Goal: Information Seeking & Learning: Learn about a topic

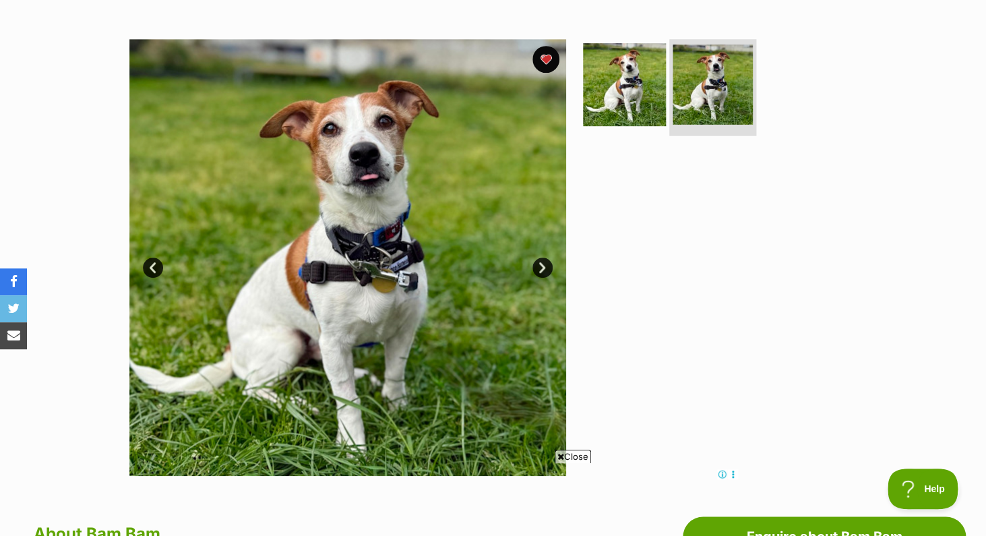
click at [732, 80] on img at bounding box center [713, 85] width 80 height 80
click at [708, 82] on img at bounding box center [713, 85] width 80 height 80
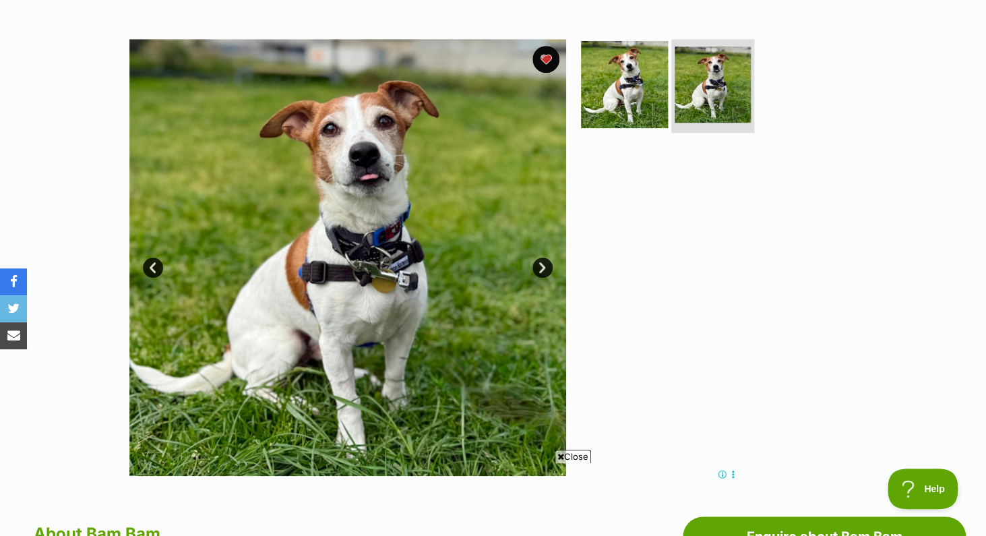
click at [627, 100] on img at bounding box center [624, 83] width 87 height 87
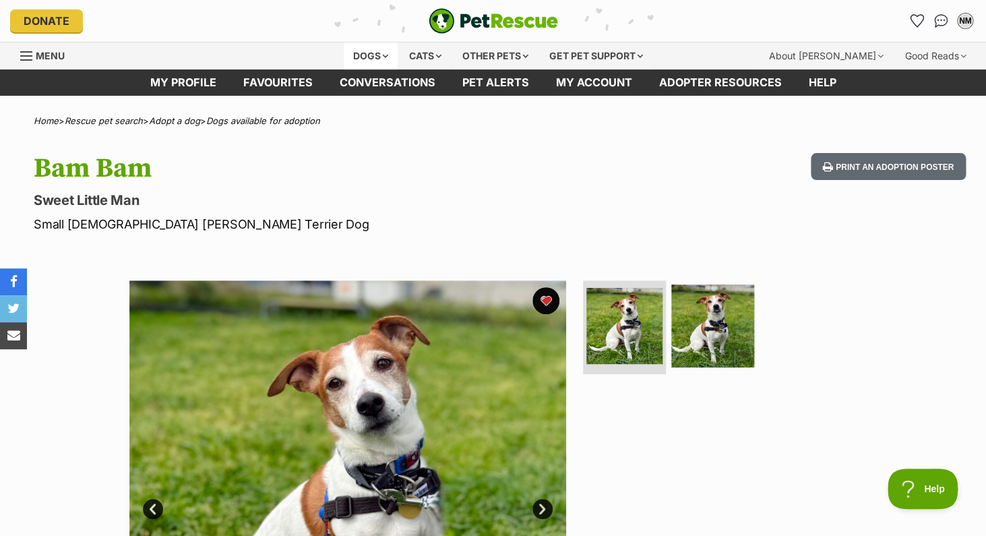
click at [364, 58] on div "Dogs" at bounding box center [371, 55] width 54 height 27
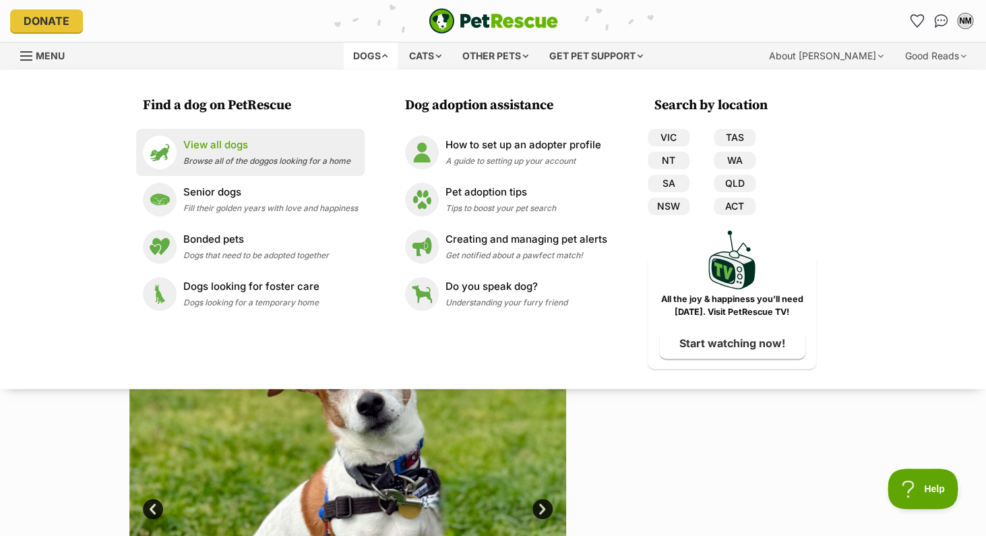
click at [233, 149] on p "View all dogs" at bounding box center [266, 146] width 167 height 16
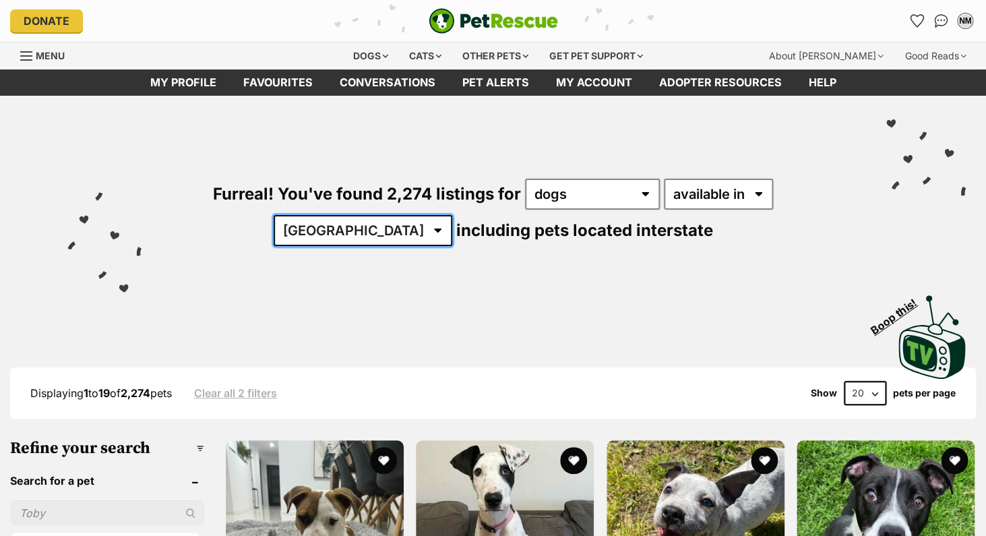
select select "QLD"
click option "QLD" at bounding box center [0, 0] width 0 height 0
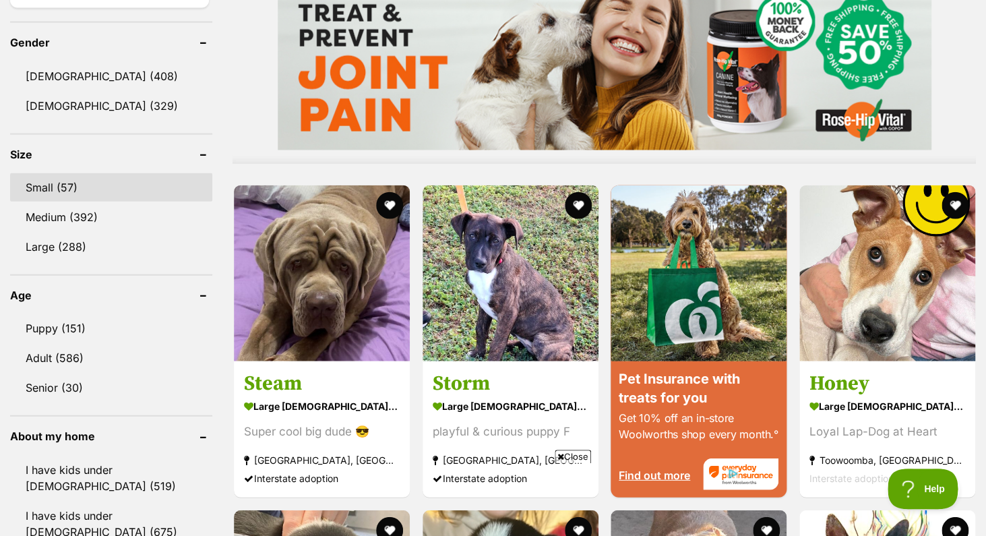
click at [44, 188] on link "Small (57)" at bounding box center [111, 187] width 202 height 28
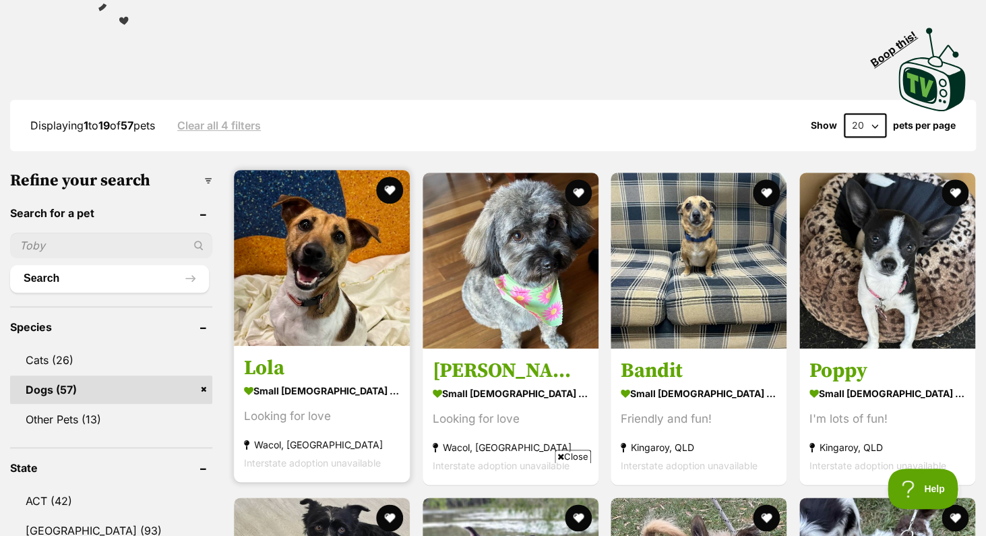
click at [316, 322] on img at bounding box center [322, 258] width 176 height 176
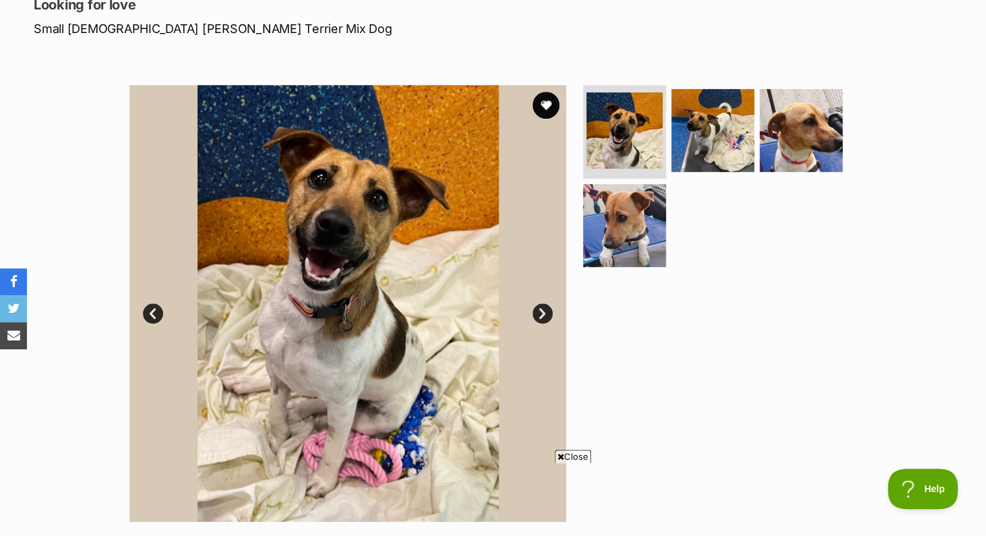
scroll to position [194, 0]
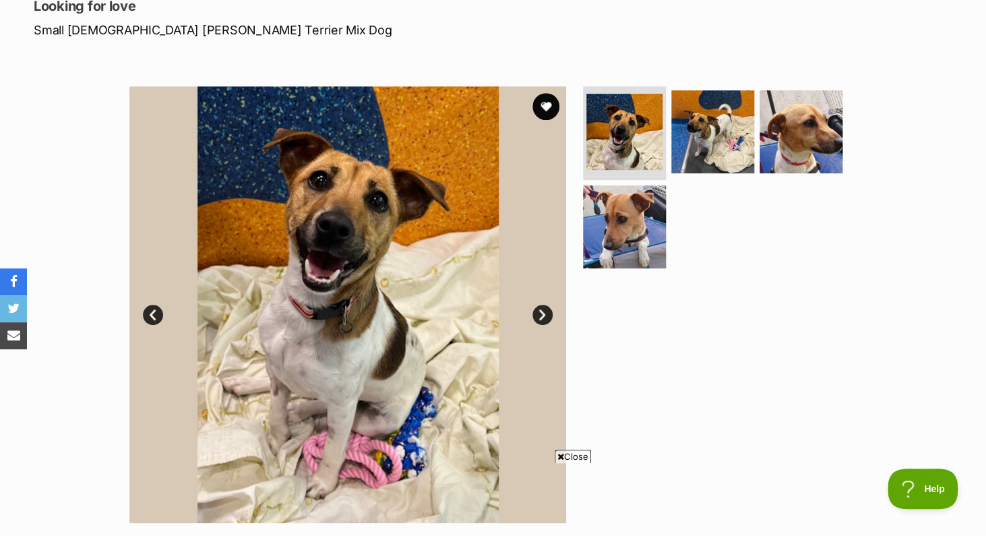
click at [542, 316] on link "Next" at bounding box center [543, 315] width 20 height 20
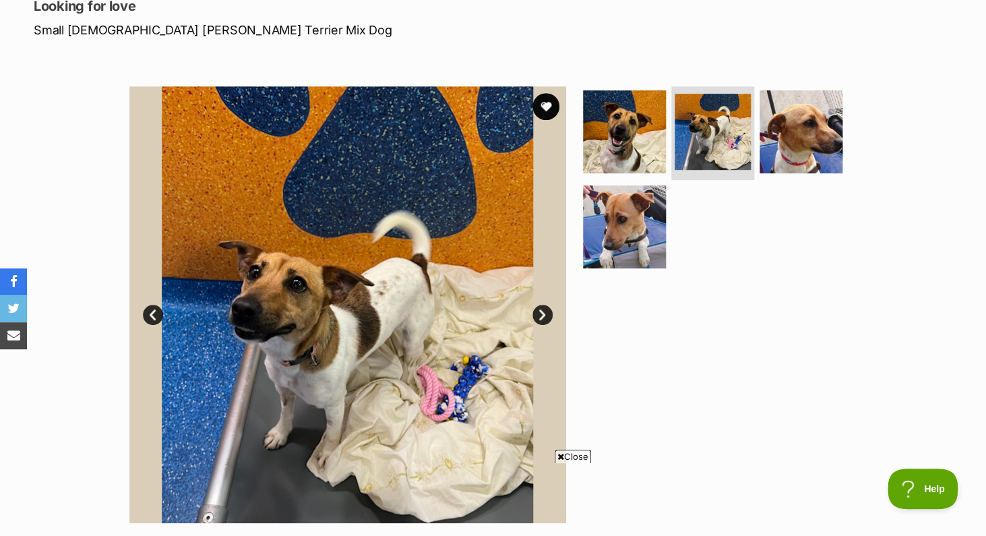
click at [542, 316] on link "Next" at bounding box center [543, 315] width 20 height 20
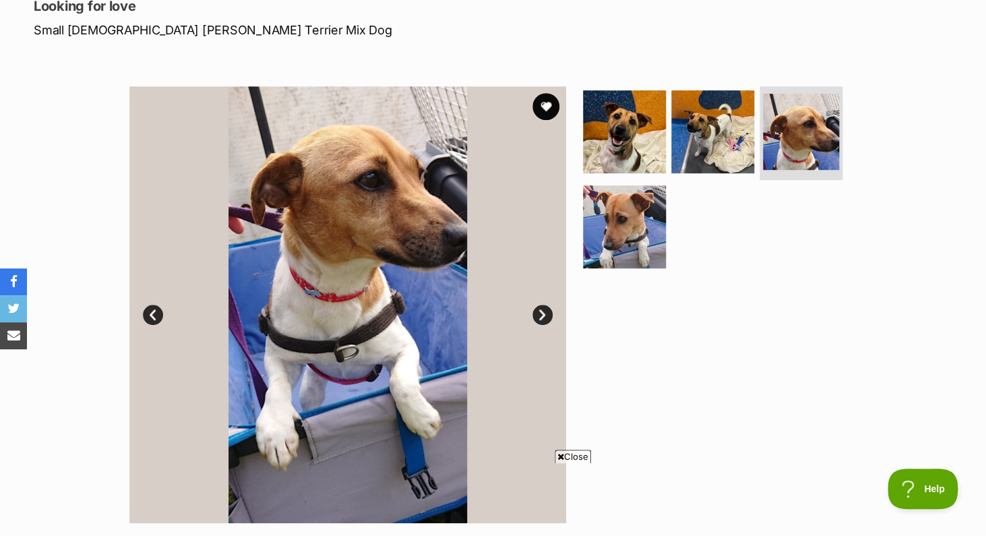
click at [542, 315] on link "Next" at bounding box center [543, 315] width 20 height 20
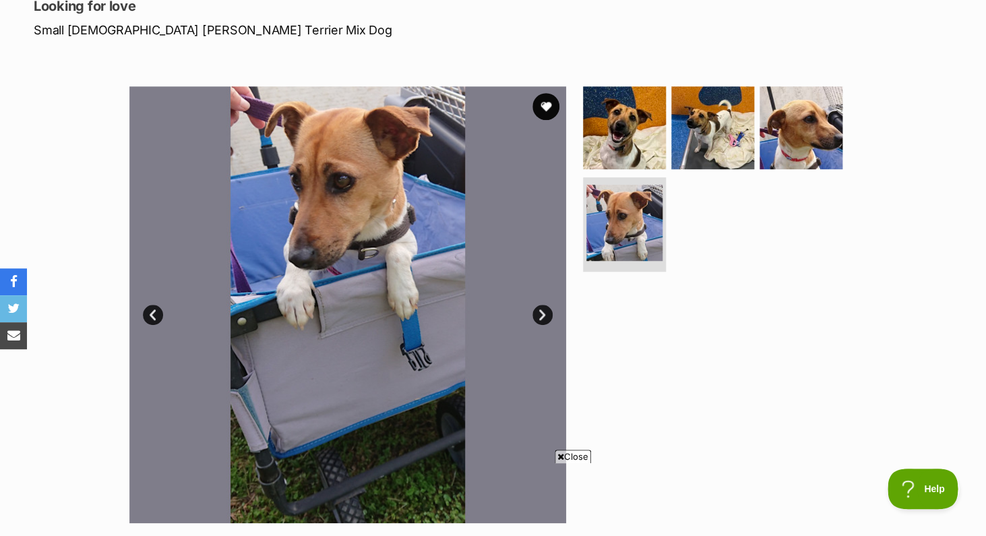
click at [542, 315] on link "Next" at bounding box center [543, 315] width 20 height 20
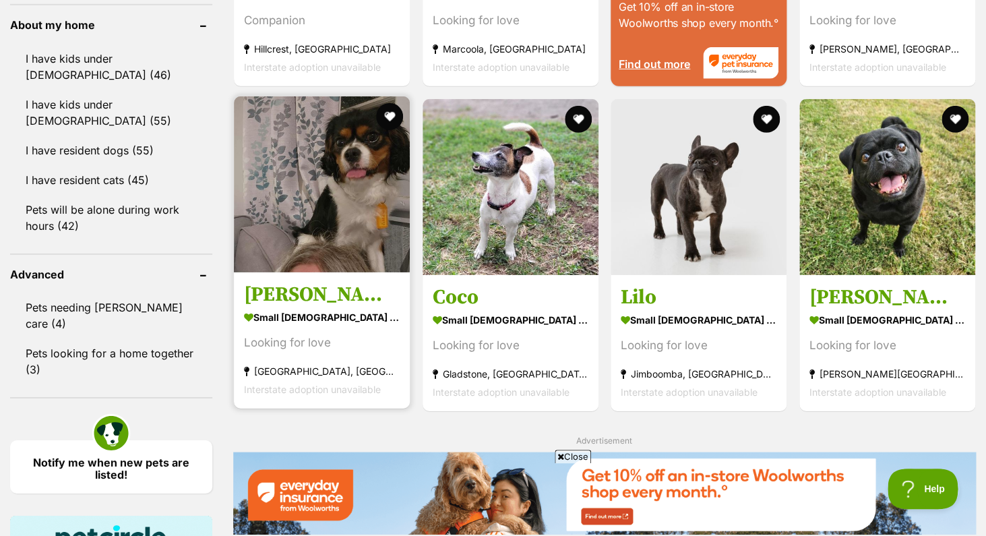
scroll to position [1574, 0]
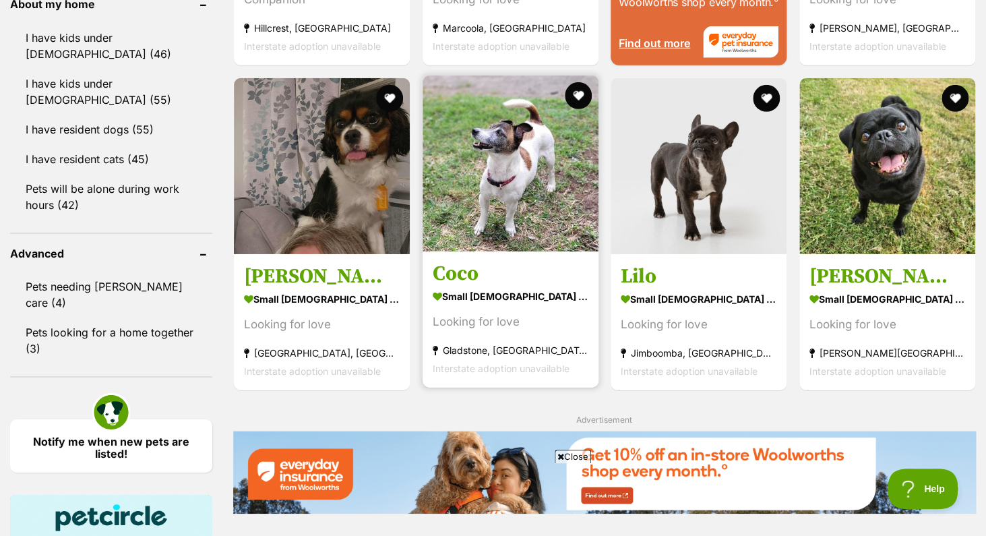
click at [491, 180] on img at bounding box center [511, 164] width 176 height 176
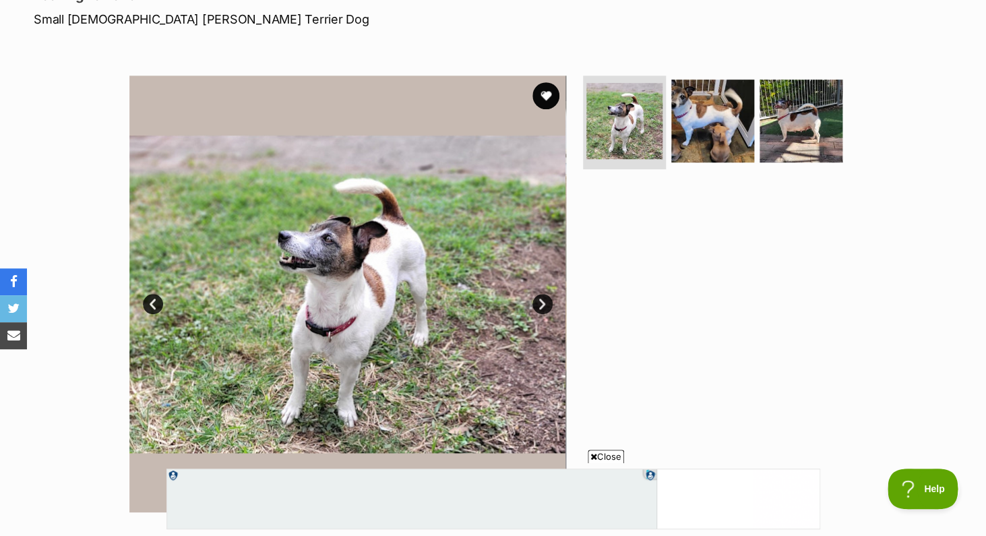
scroll to position [191, 0]
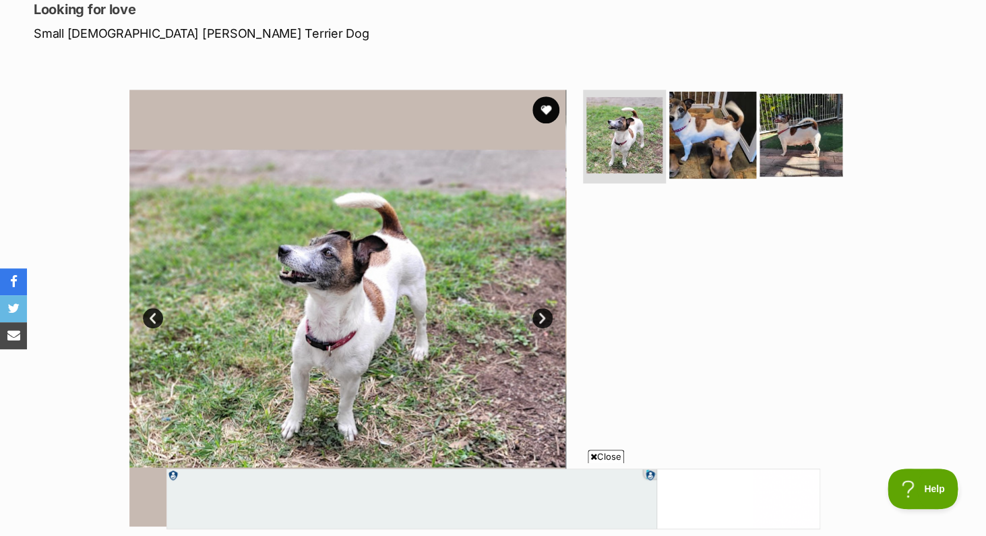
click at [709, 128] on img at bounding box center [713, 134] width 87 height 87
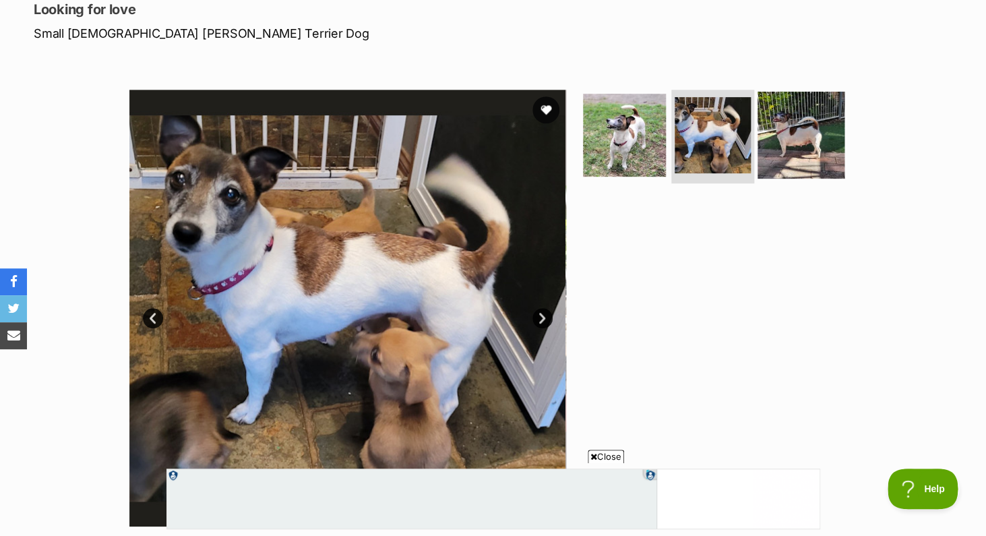
click at [777, 135] on img at bounding box center [801, 134] width 87 height 87
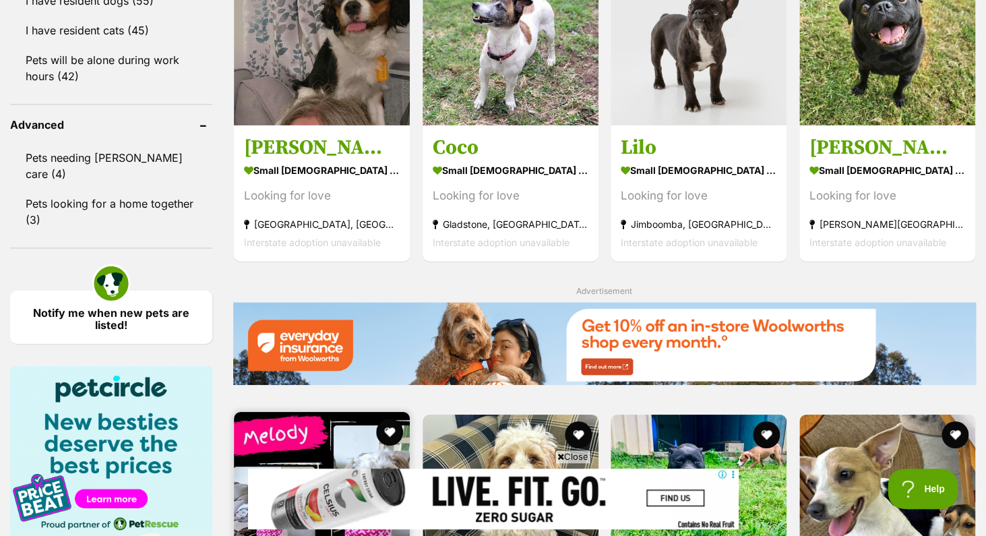
scroll to position [1710, 0]
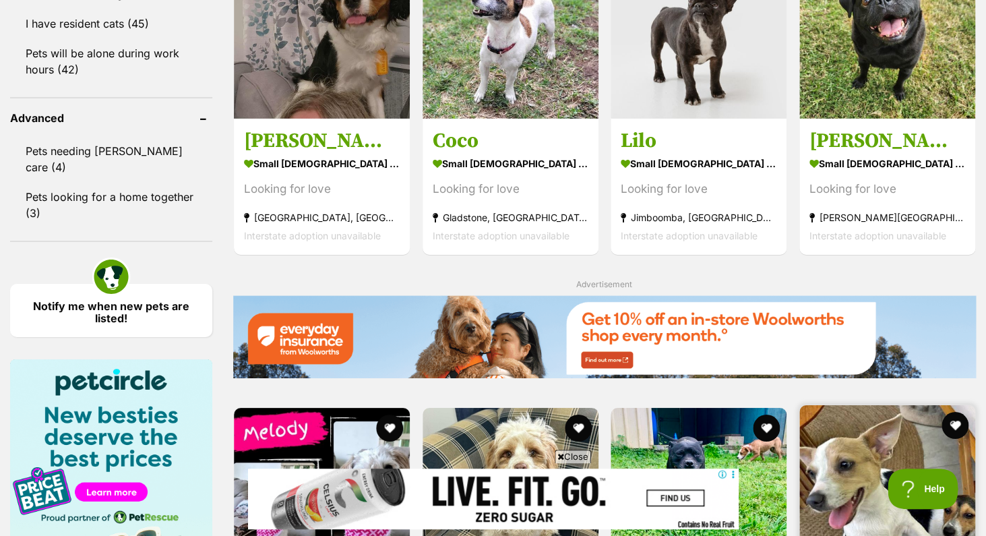
click at [875, 405] on img at bounding box center [888, 493] width 176 height 176
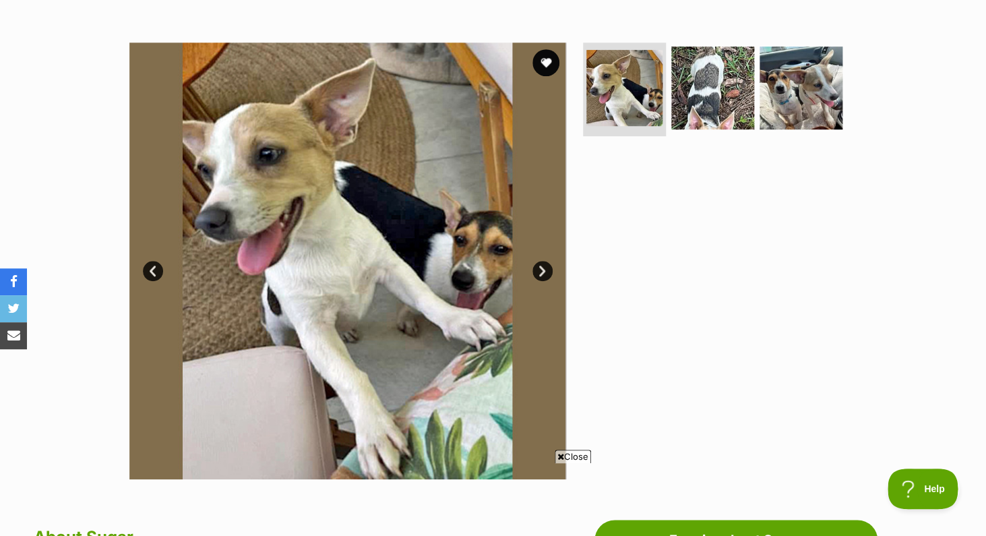
click at [544, 271] on link "Next" at bounding box center [543, 271] width 20 height 20
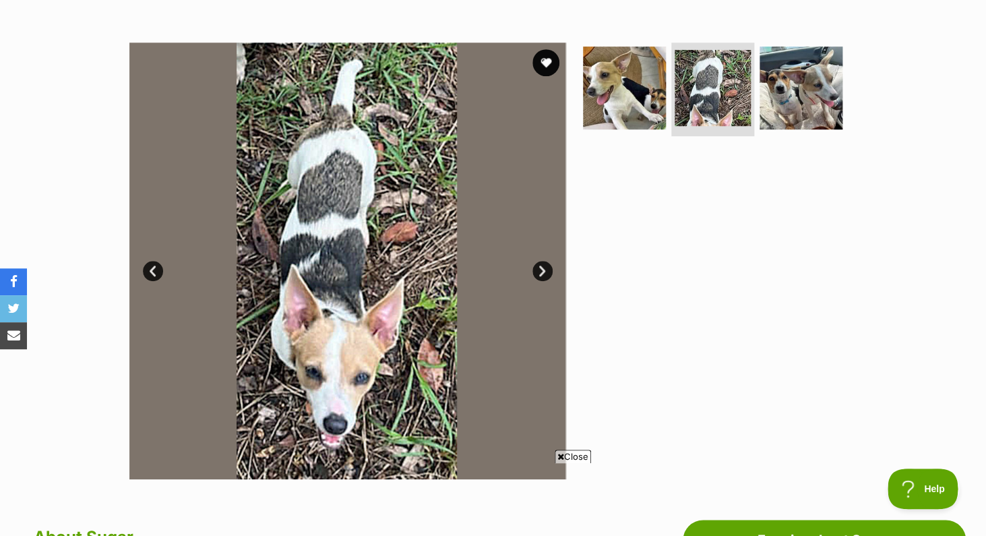
click at [543, 272] on link "Next" at bounding box center [543, 271] width 20 height 20
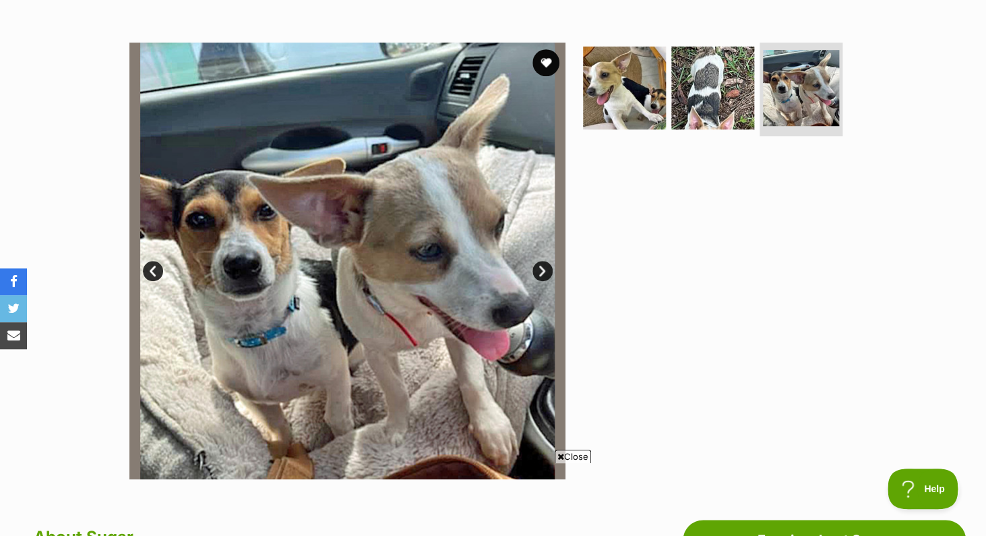
click at [542, 272] on link "Next" at bounding box center [543, 271] width 20 height 20
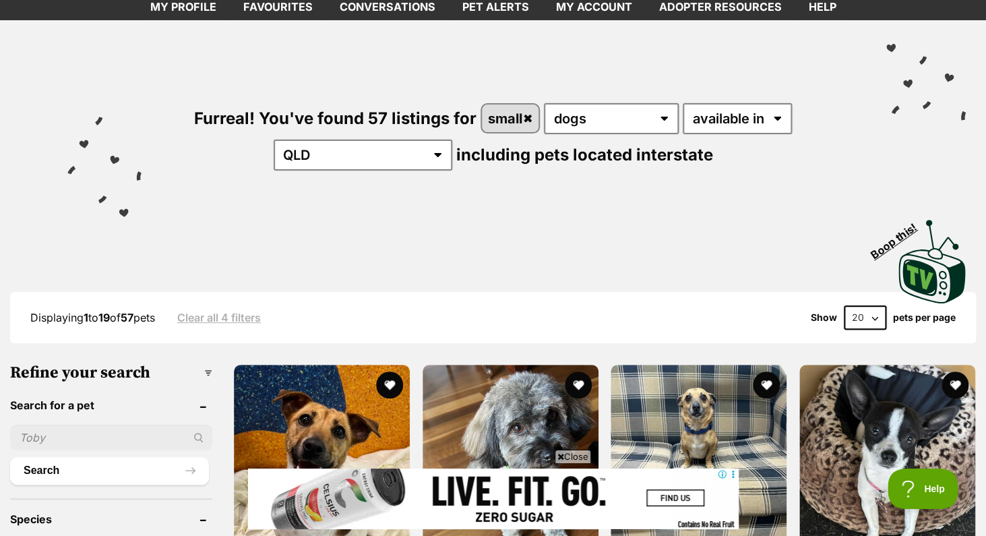
scroll to position [89, 0]
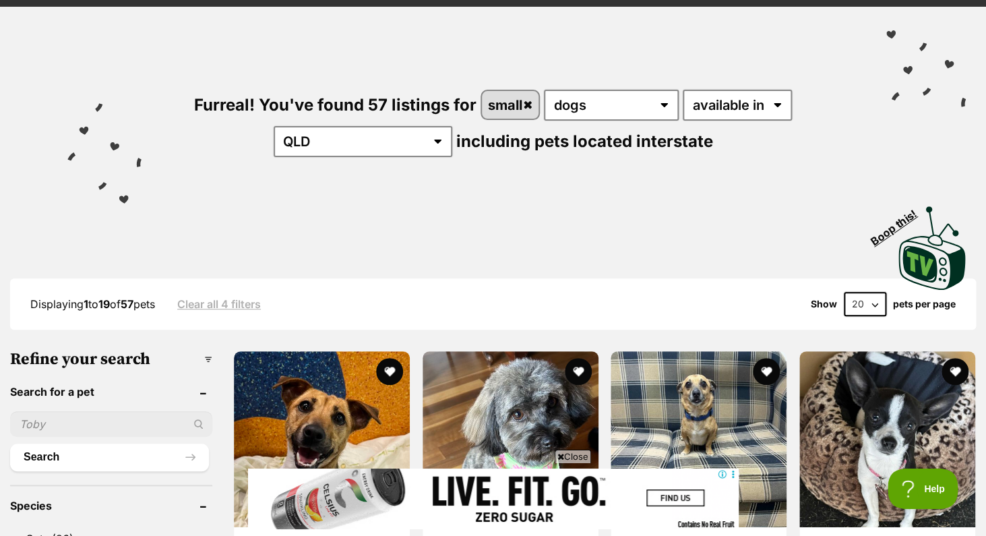
select select "60"
click option "60" at bounding box center [0, 0] width 0 height 0
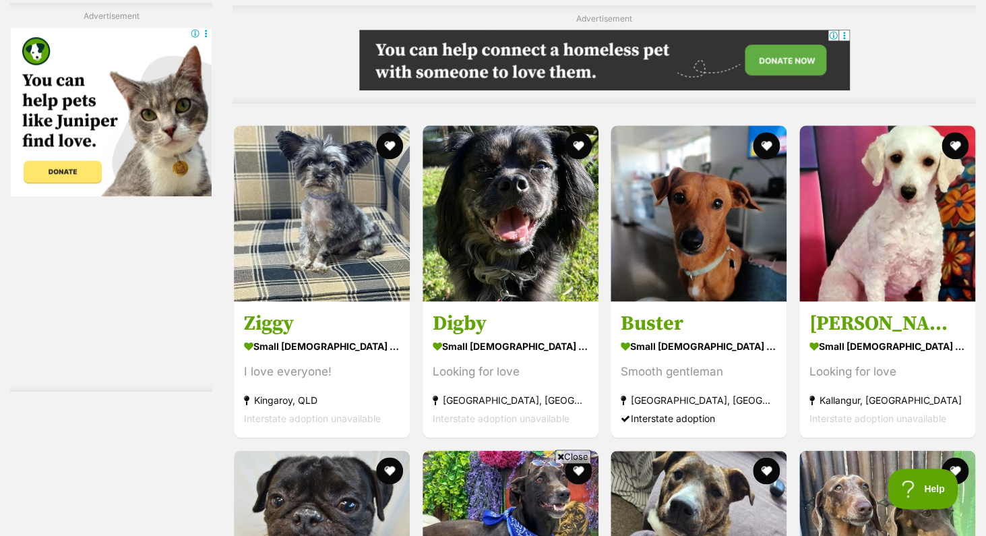
scroll to position [2547, 0]
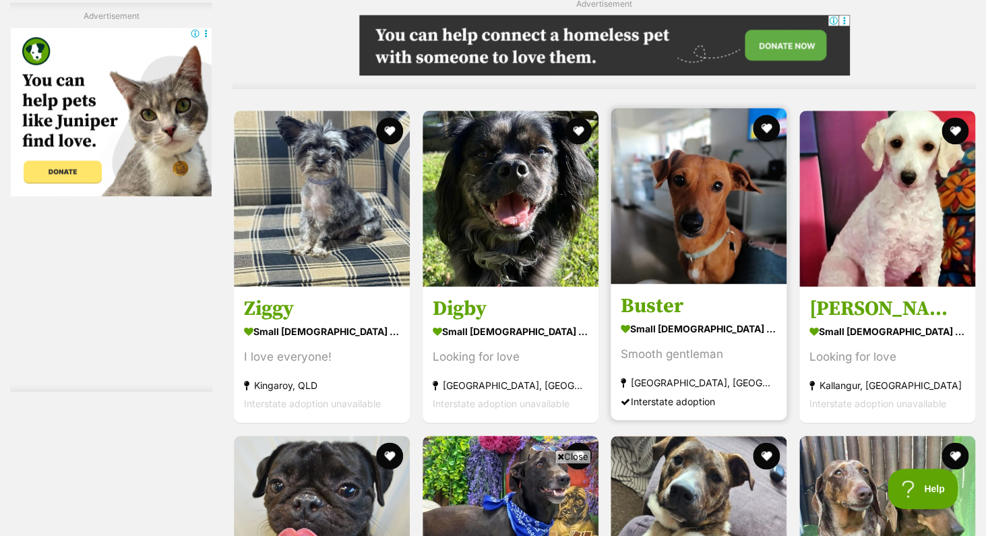
click at [711, 218] on img at bounding box center [699, 196] width 176 height 176
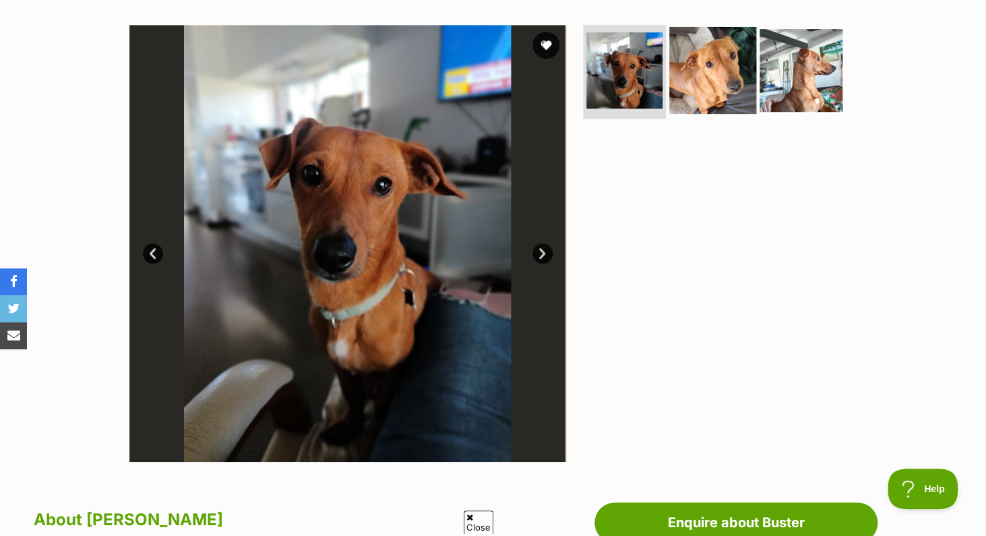
click at [706, 85] on img at bounding box center [713, 69] width 87 height 87
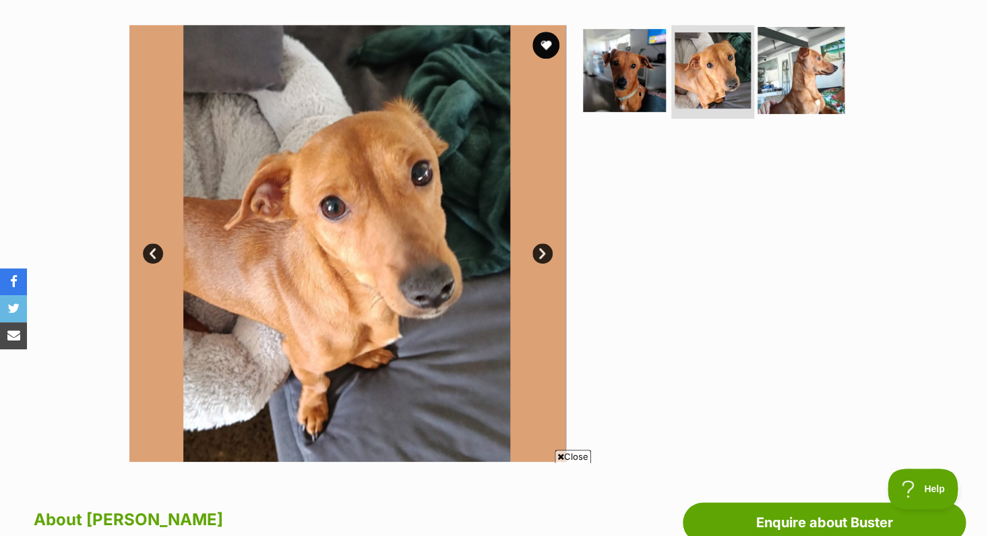
click at [801, 75] on img at bounding box center [801, 69] width 87 height 87
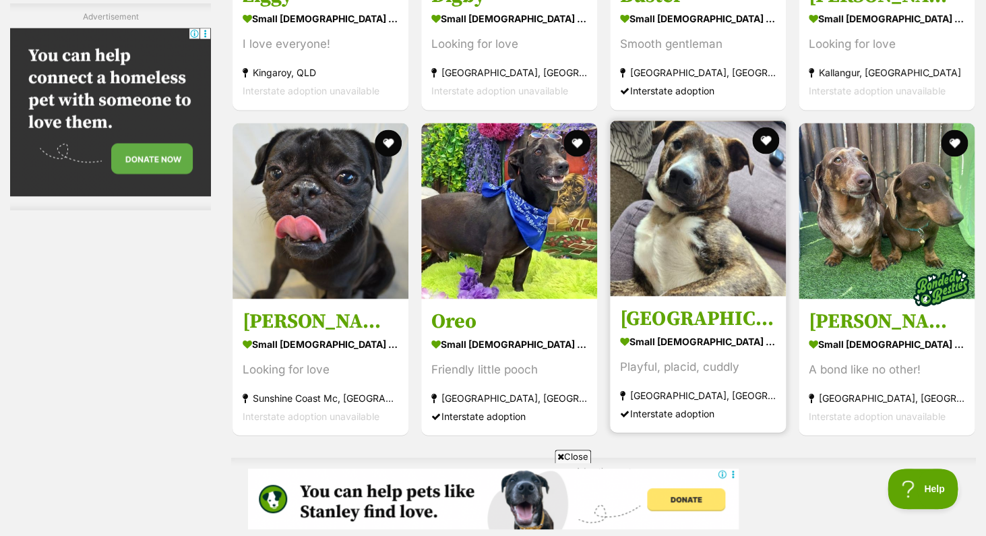
click at [686, 200] on img at bounding box center [698, 208] width 176 height 176
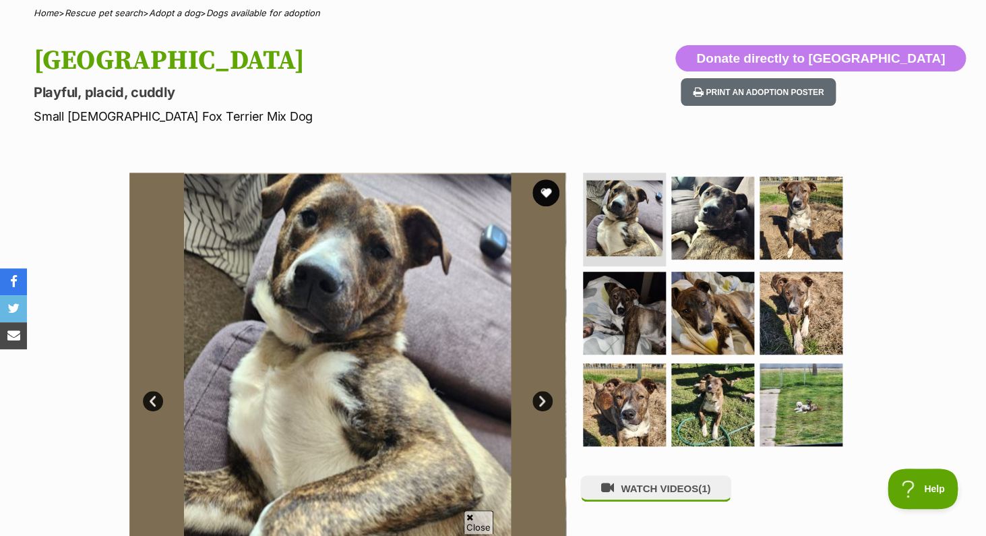
click at [541, 407] on link "Next" at bounding box center [543, 401] width 20 height 20
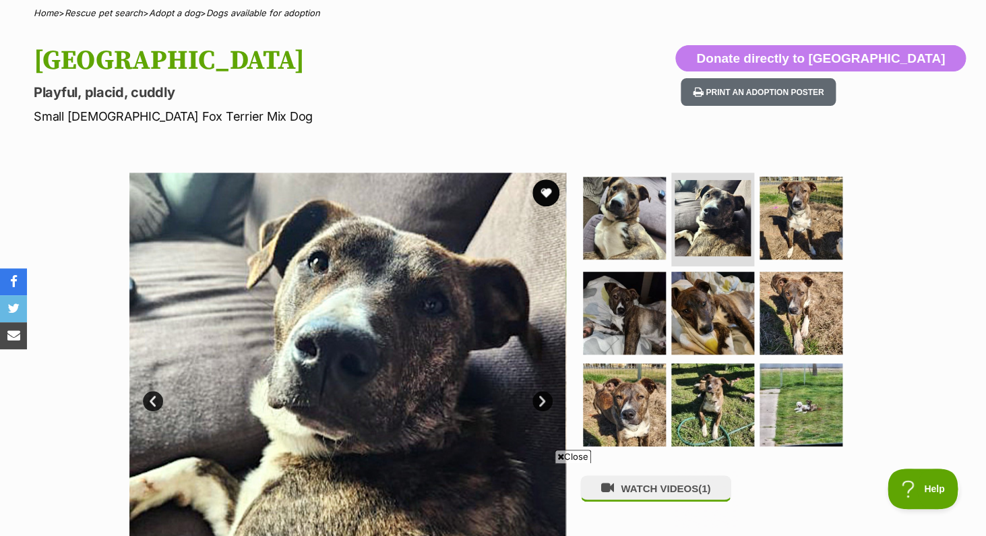
click at [541, 407] on link "Next" at bounding box center [543, 401] width 20 height 20
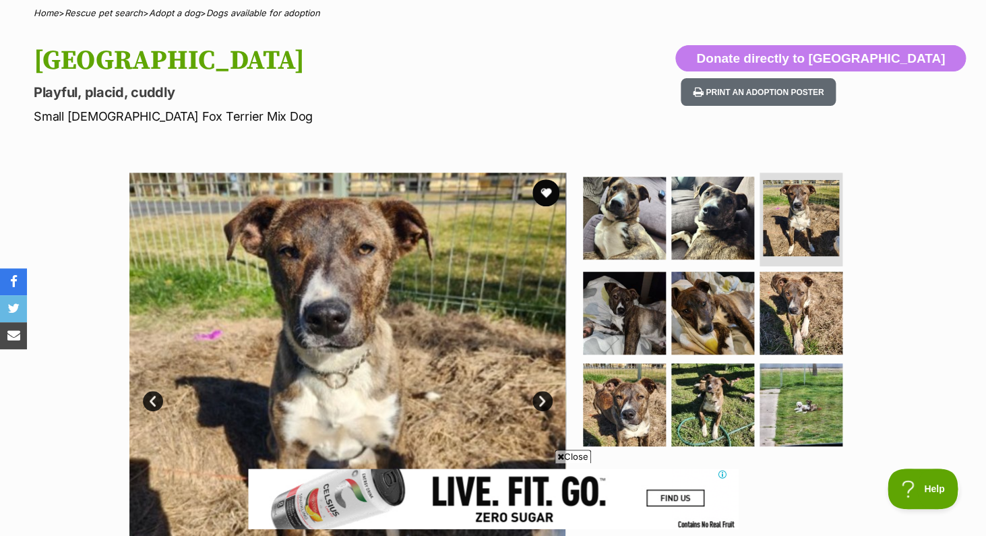
click at [541, 406] on link "Next" at bounding box center [543, 401] width 20 height 20
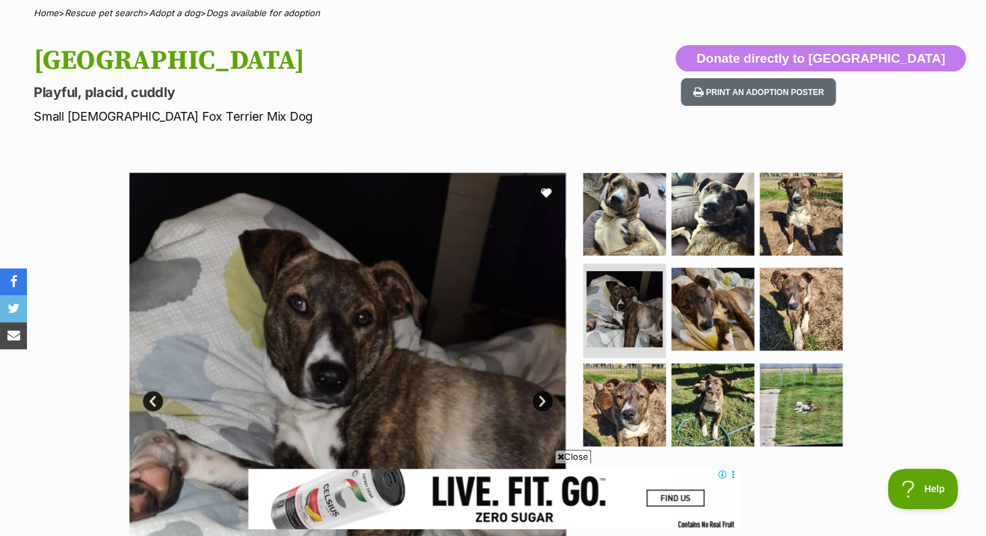
click at [541, 406] on link "Next" at bounding box center [543, 401] width 20 height 20
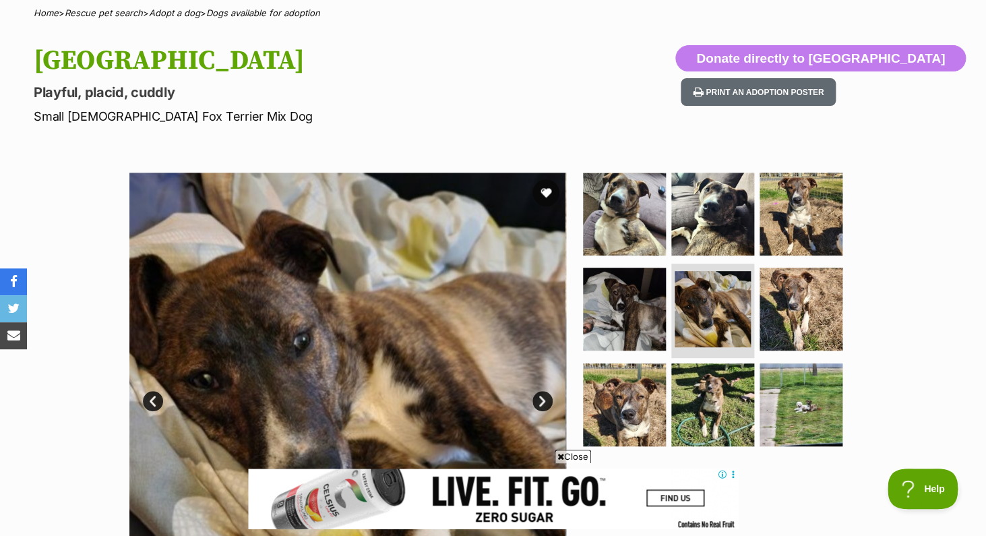
click at [541, 406] on link "Next" at bounding box center [543, 401] width 20 height 20
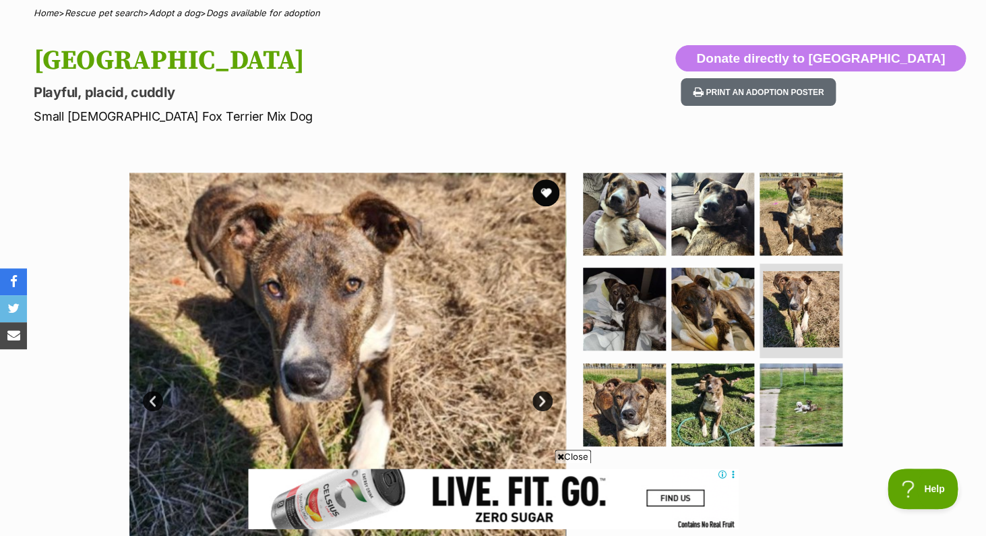
click at [541, 406] on link "Next" at bounding box center [543, 401] width 20 height 20
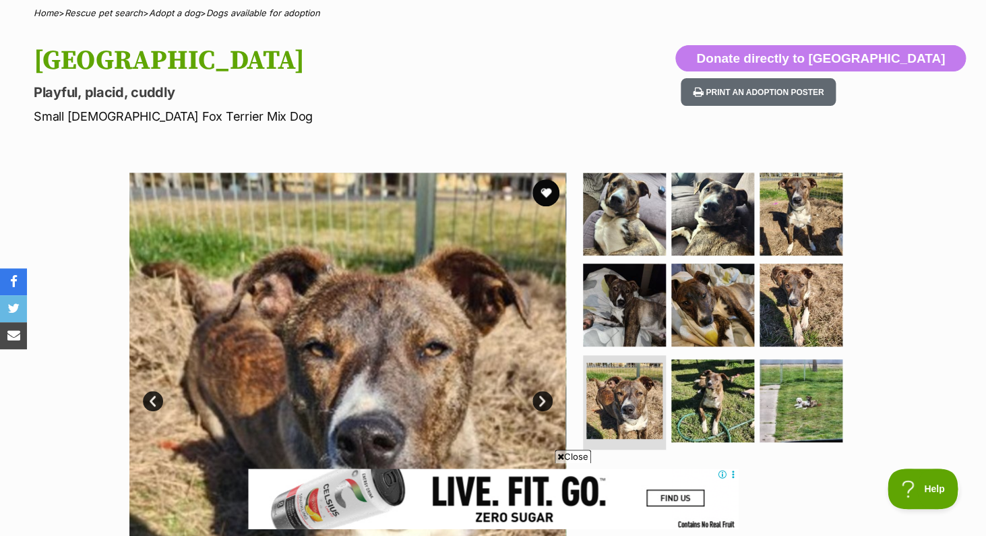
click at [541, 406] on link "Next" at bounding box center [543, 401] width 20 height 20
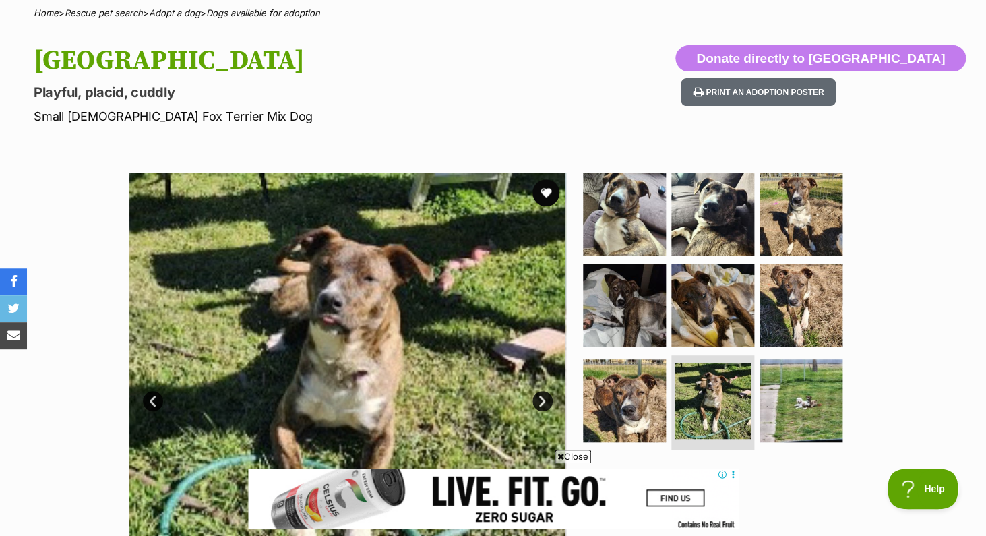
click at [541, 406] on link "Next" at bounding box center [543, 401] width 20 height 20
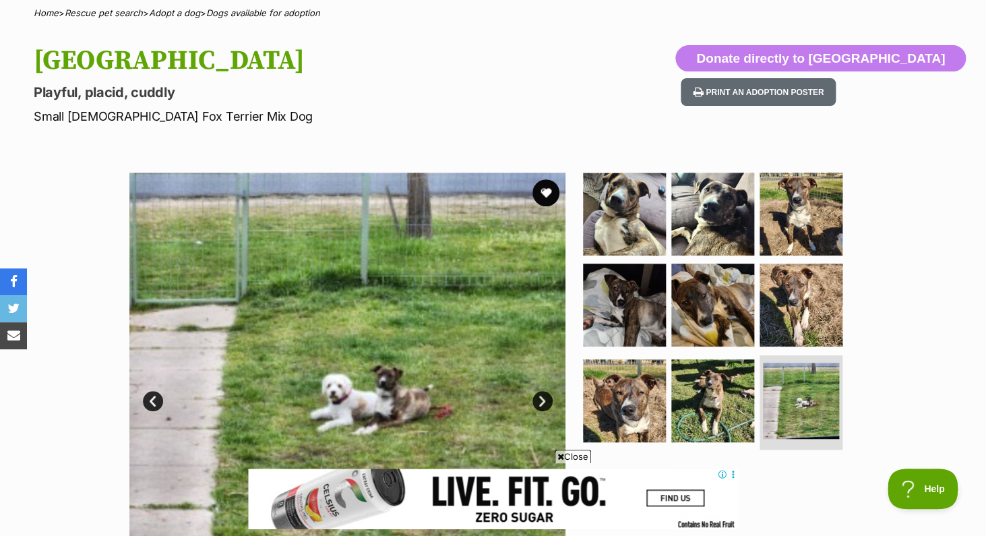
click at [541, 406] on link "Next" at bounding box center [543, 401] width 20 height 20
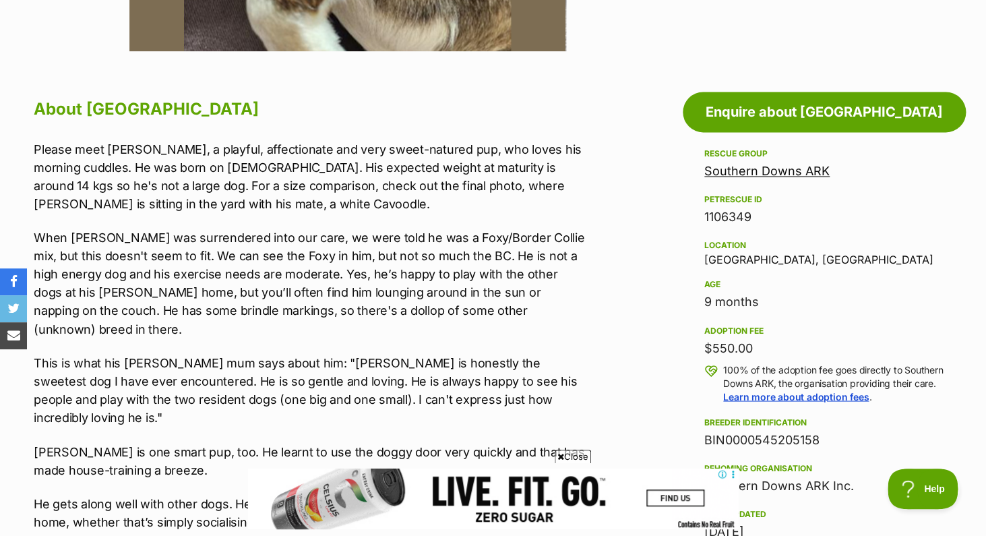
scroll to position [682, 0]
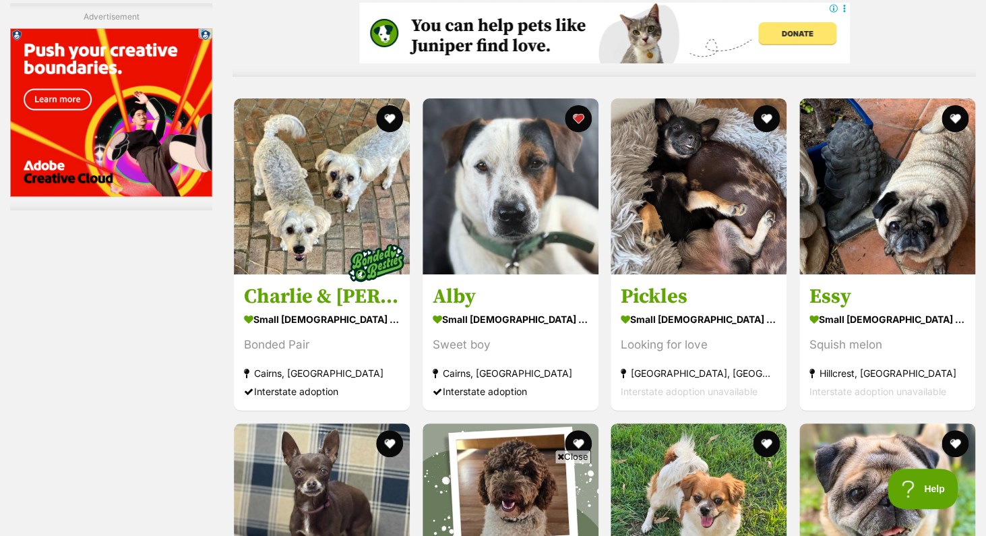
scroll to position [3902, 0]
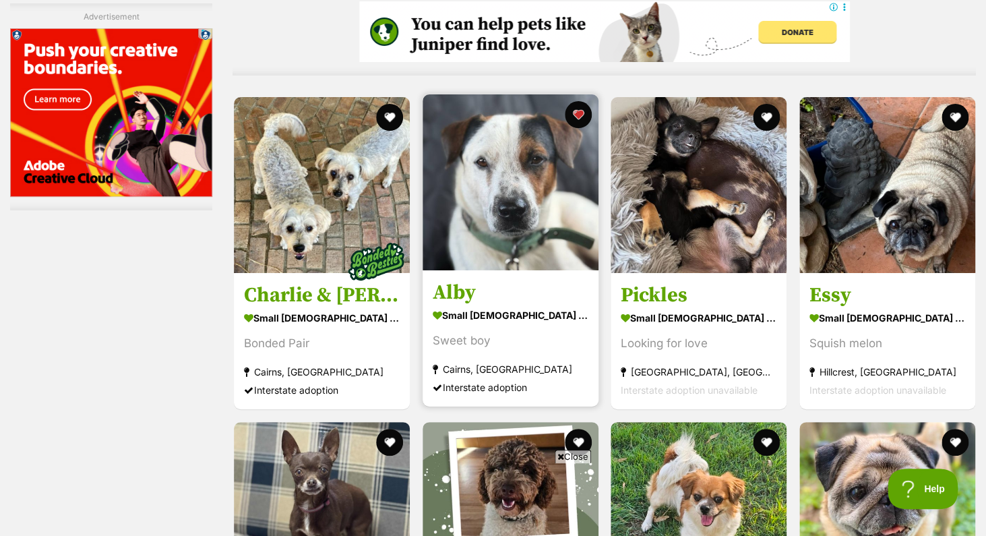
click at [499, 189] on img at bounding box center [511, 182] width 176 height 176
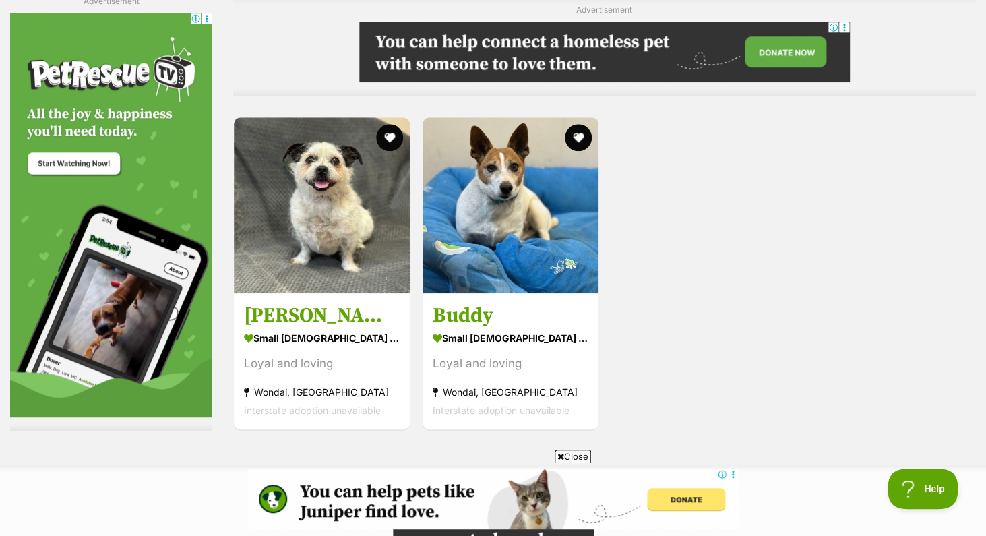
scroll to position [6349, 0]
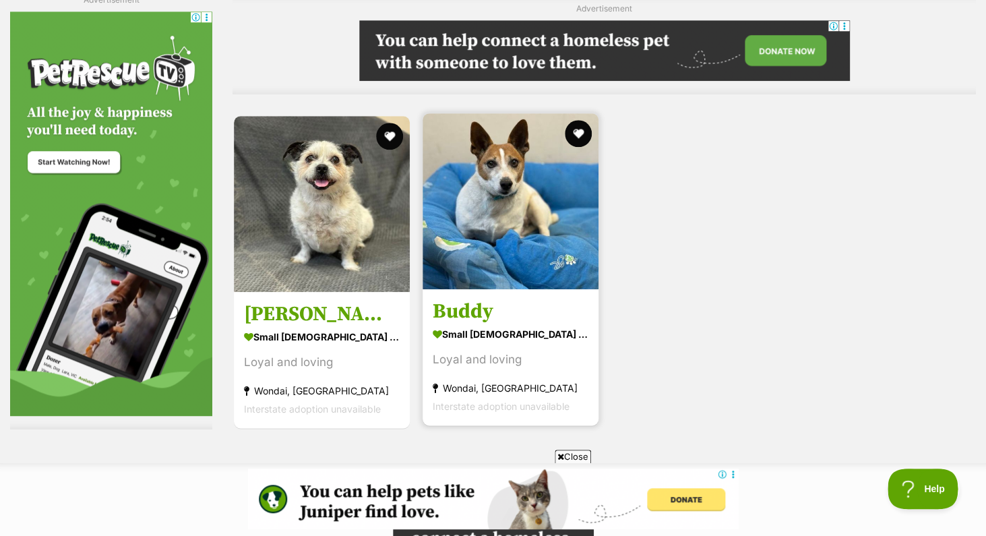
click at [492, 187] on img at bounding box center [511, 201] width 176 height 176
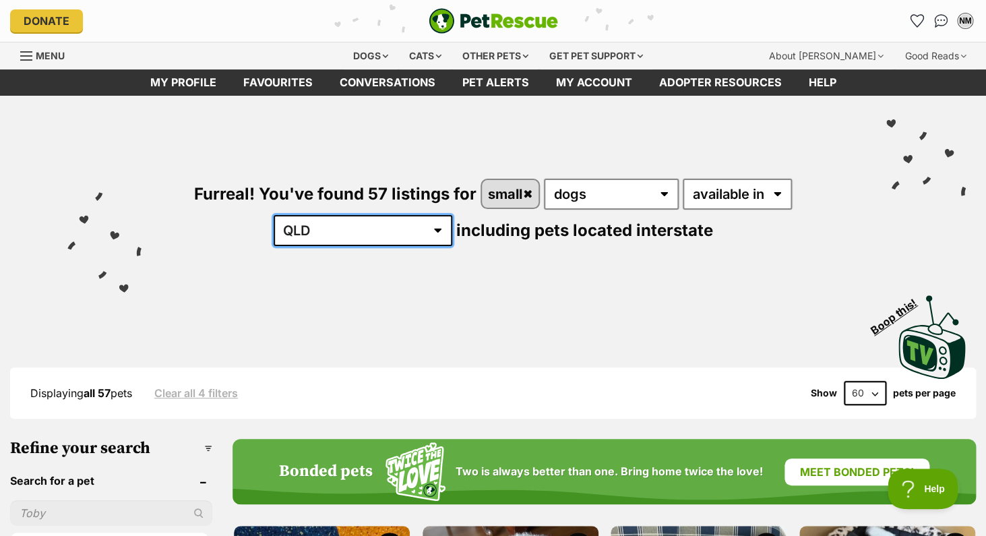
select select "NSW"
click option "NSW" at bounding box center [0, 0] width 0 height 0
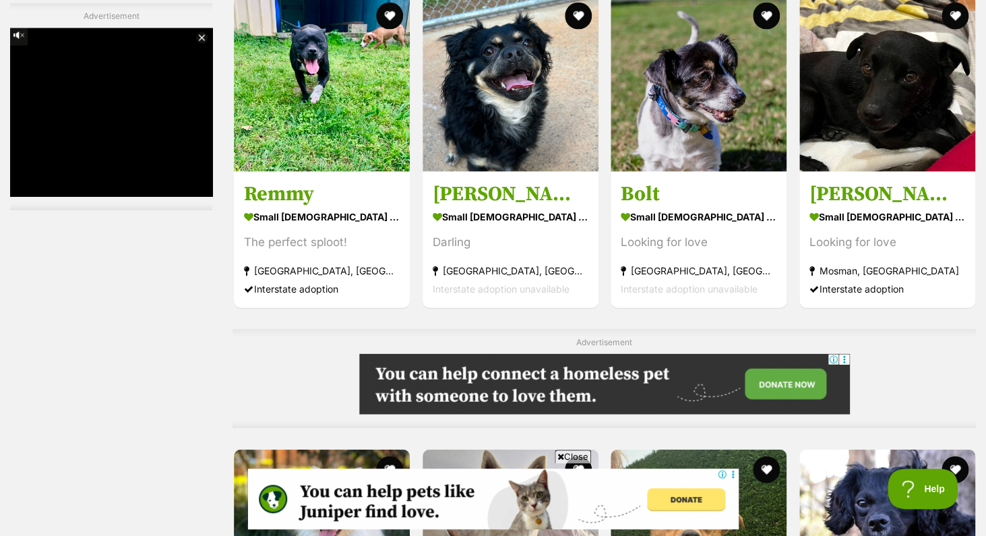
scroll to position [2901, 0]
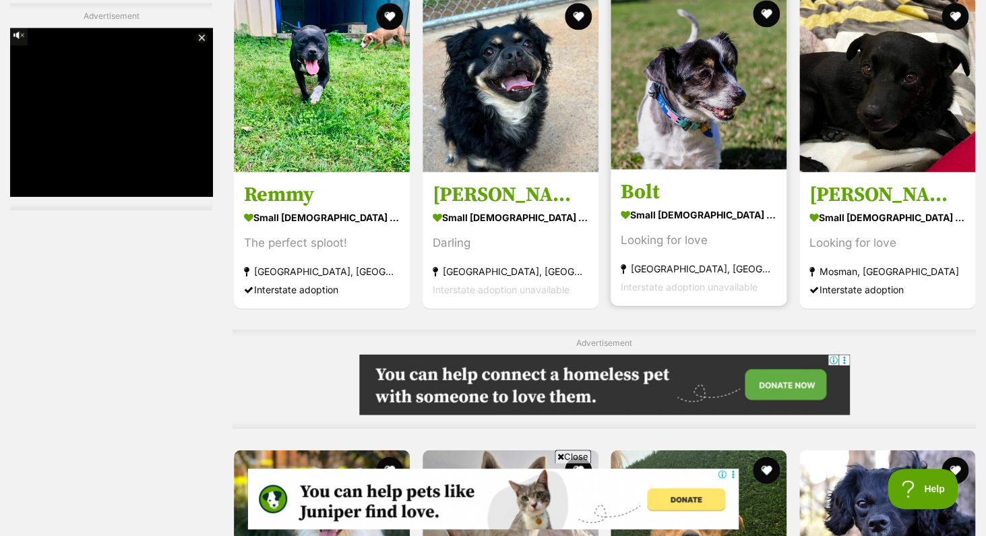
click at [694, 98] on img at bounding box center [699, 81] width 176 height 176
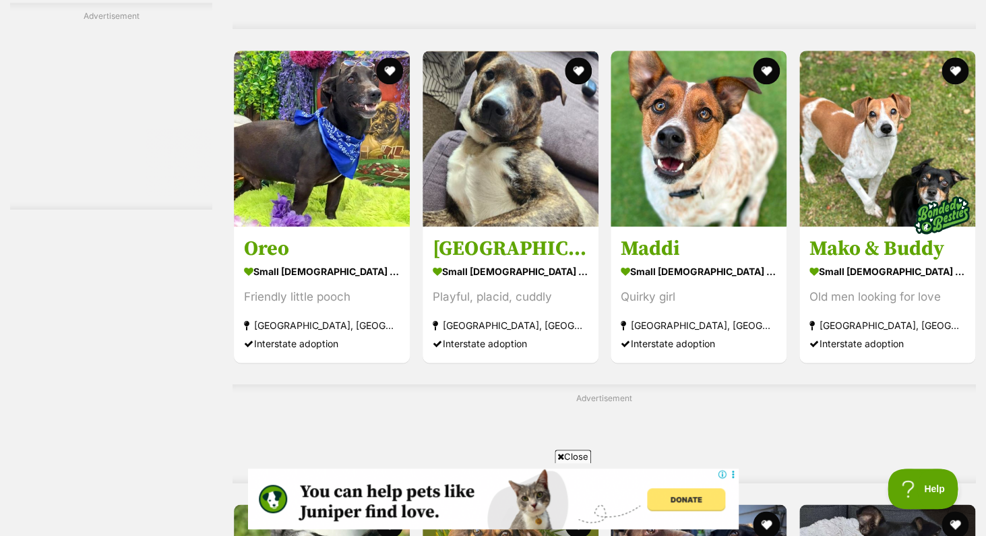
scroll to position [4535, 0]
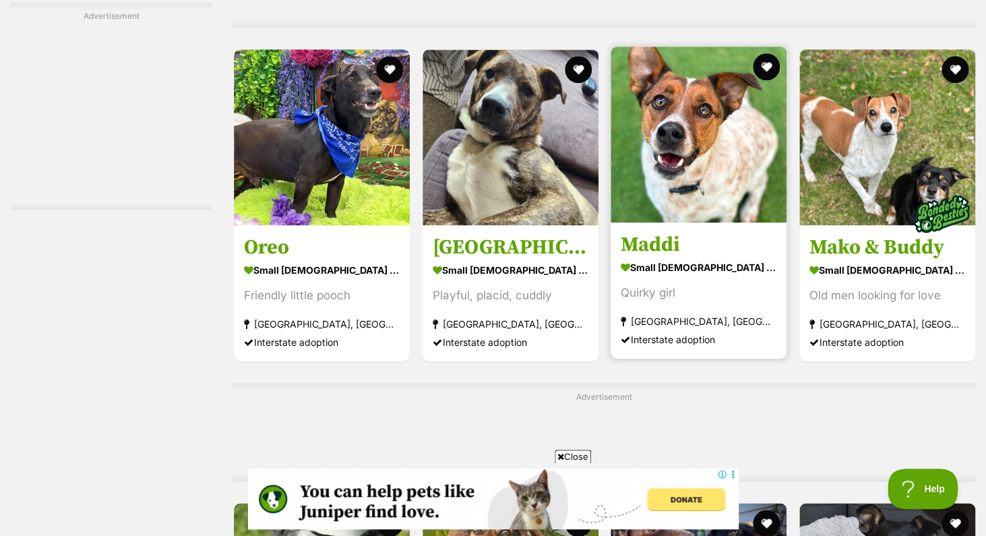
click at [710, 129] on img at bounding box center [699, 135] width 176 height 176
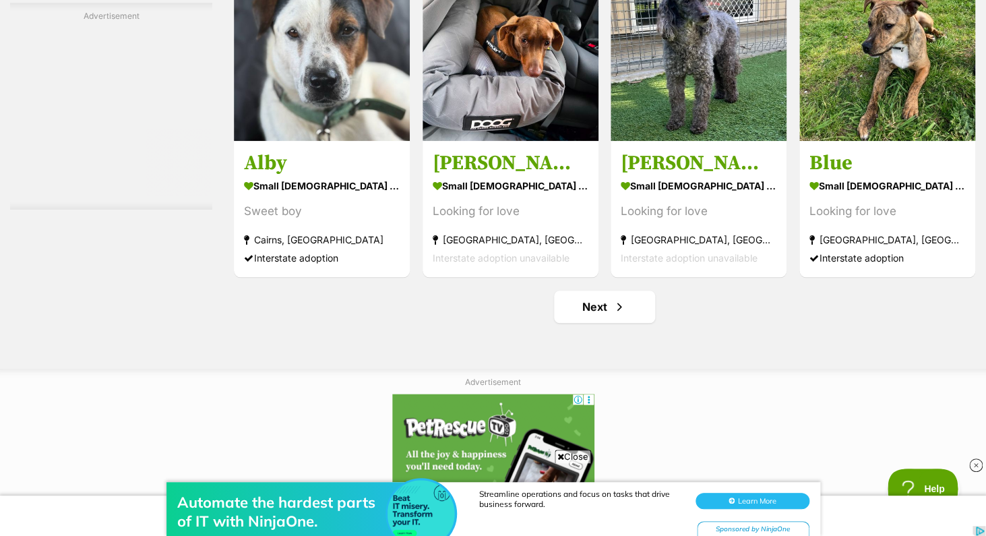
scroll to position [6306, 0]
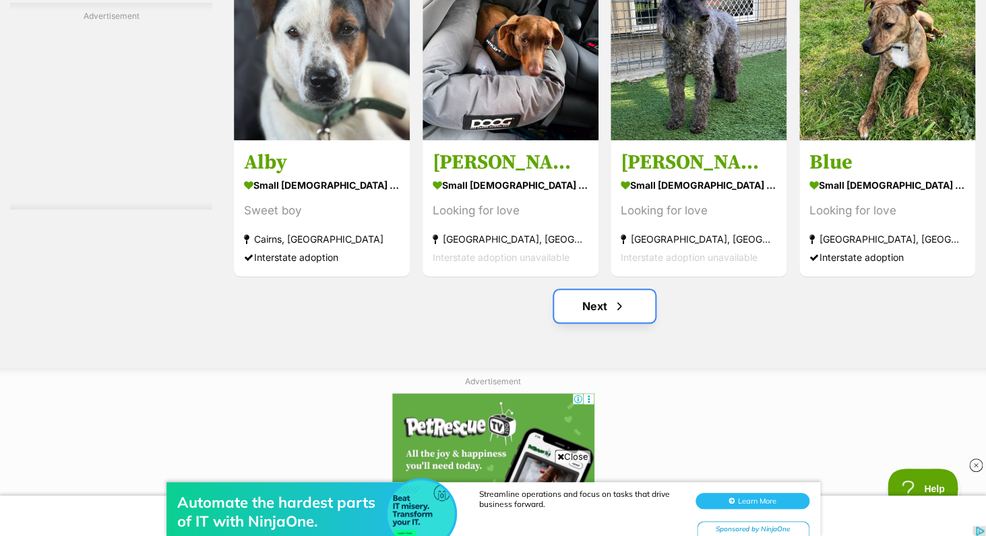
click at [594, 313] on link "Next" at bounding box center [604, 306] width 101 height 32
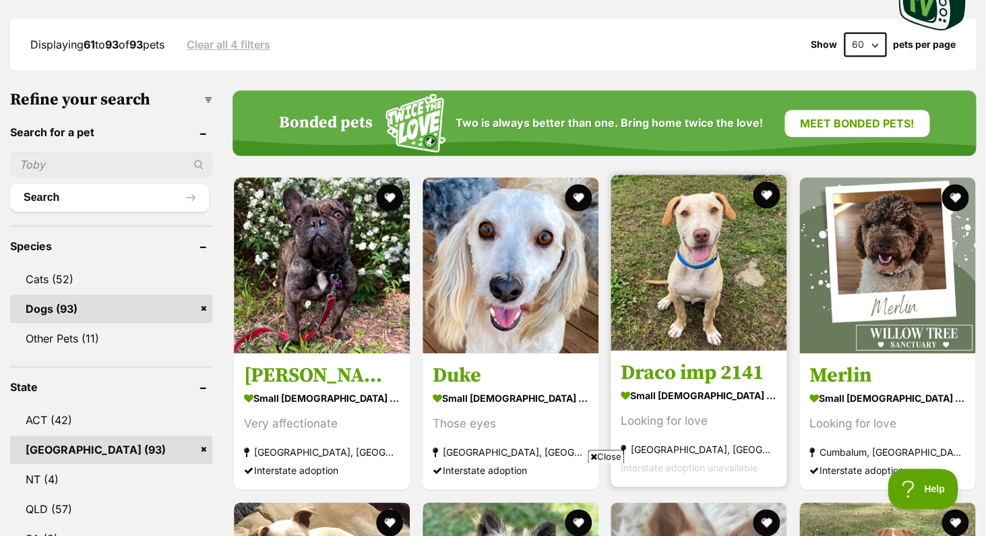
click at [703, 236] on img at bounding box center [699, 263] width 176 height 176
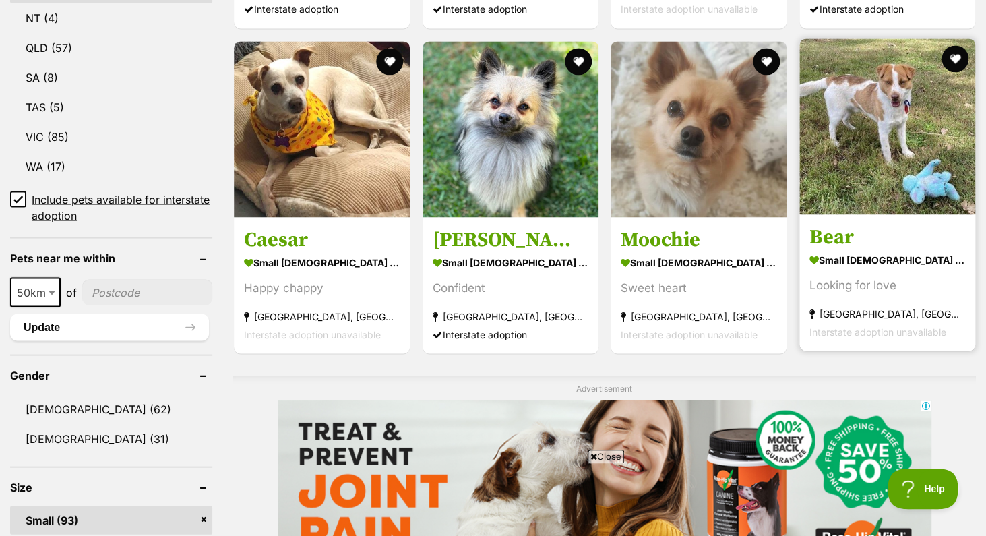
click at [868, 159] on img at bounding box center [888, 126] width 176 height 176
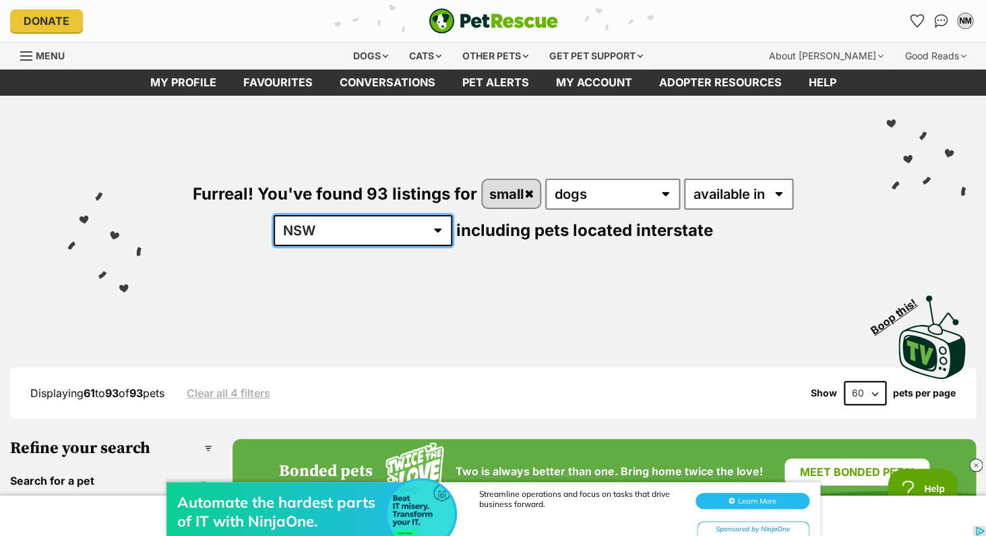
select select "SA"
click option "SA" at bounding box center [0, 0] width 0 height 0
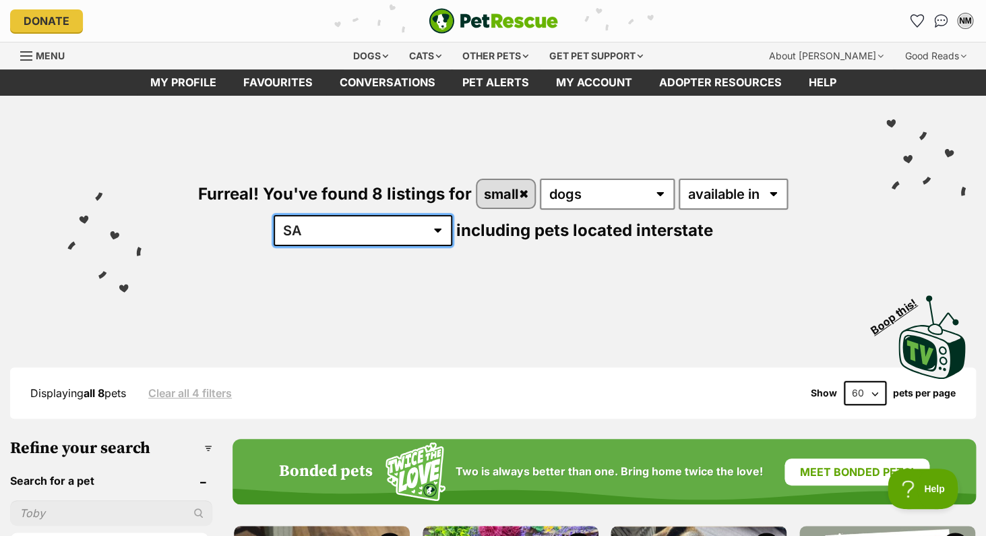
select select "VIC"
click option "VIC" at bounding box center [0, 0] width 0 height 0
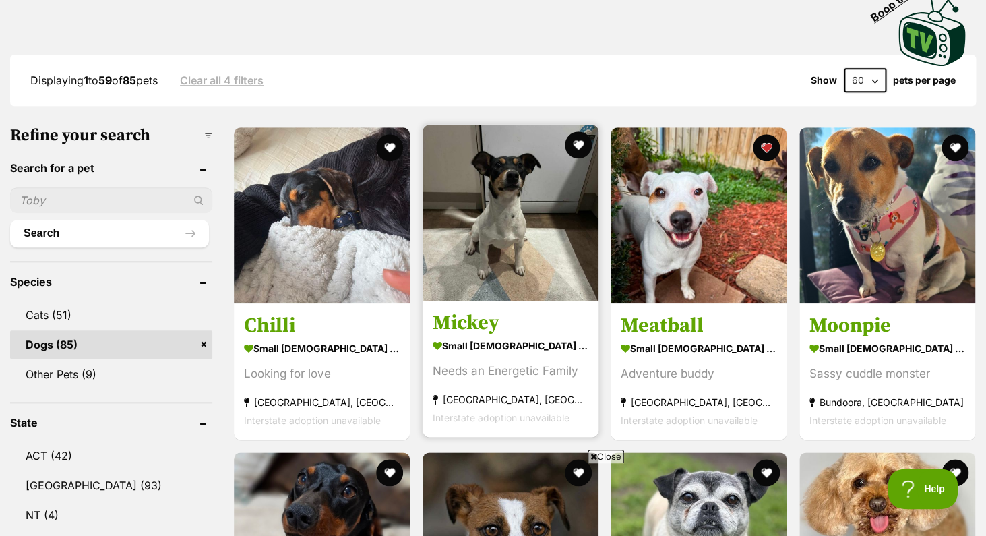
click at [510, 208] on img at bounding box center [511, 213] width 176 height 176
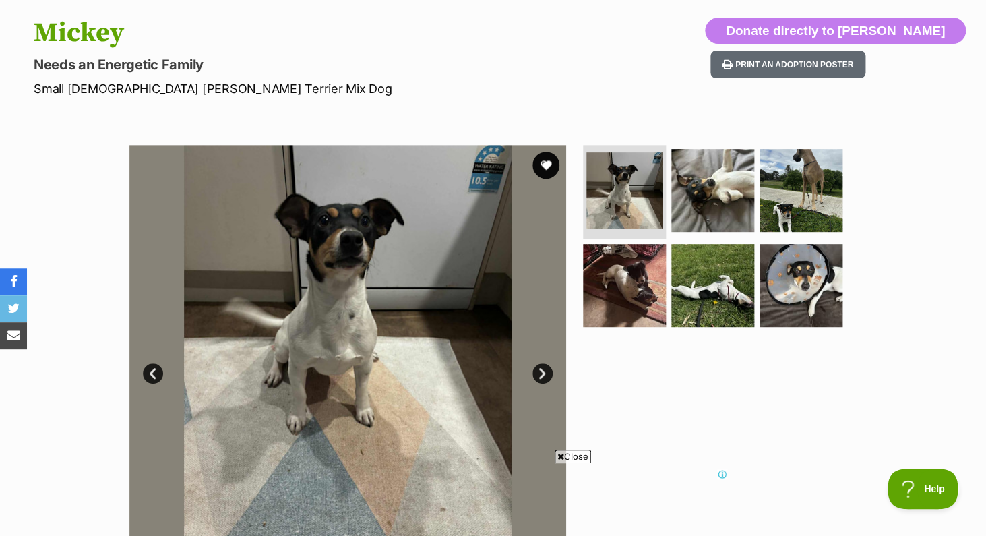
click at [541, 377] on link "Next" at bounding box center [543, 373] width 20 height 20
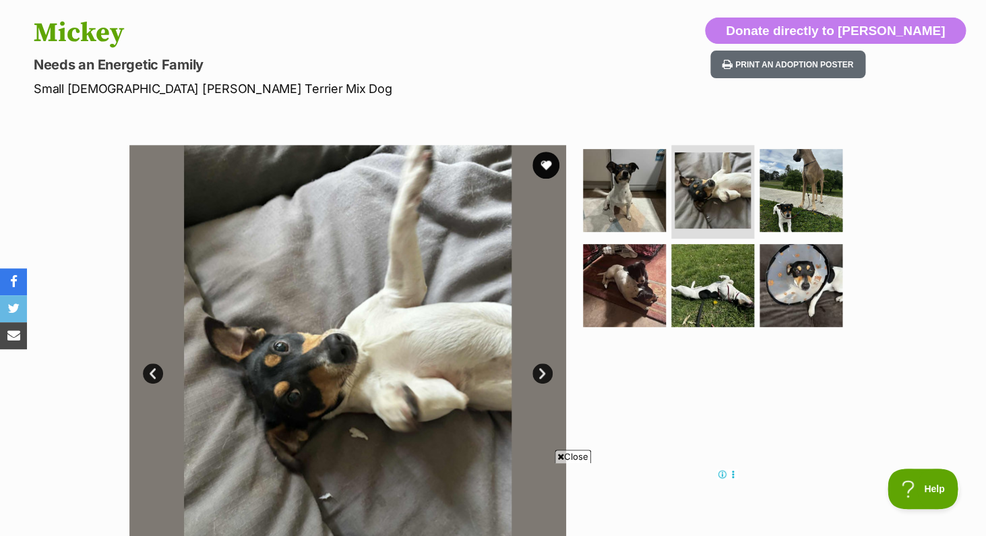
click at [541, 377] on link "Next" at bounding box center [543, 373] width 20 height 20
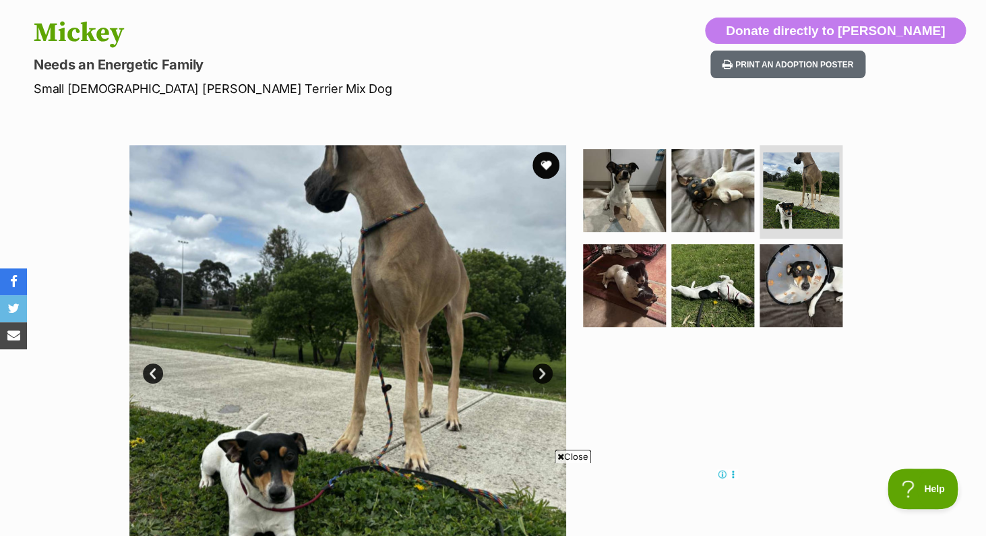
click at [541, 377] on link "Next" at bounding box center [543, 373] width 20 height 20
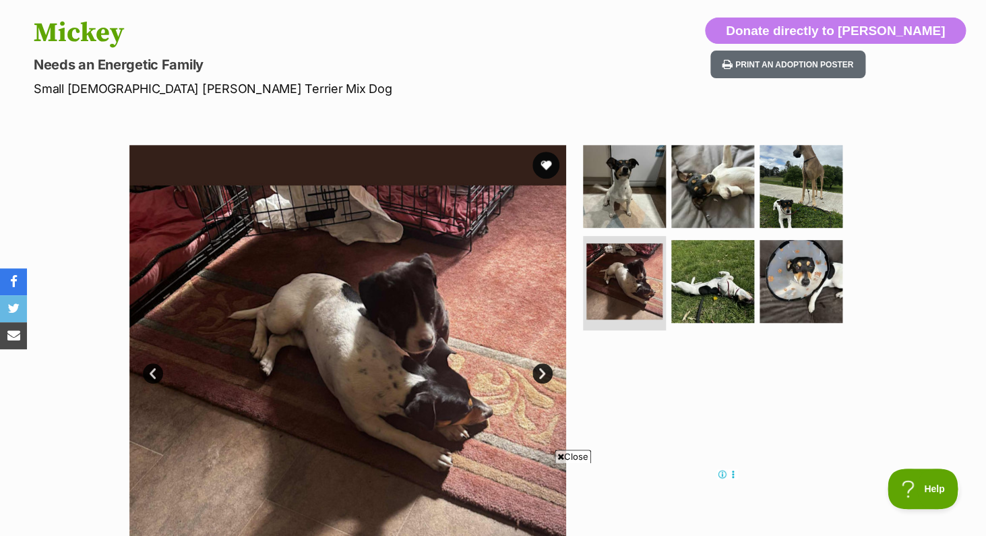
click at [541, 377] on link "Next" at bounding box center [543, 373] width 20 height 20
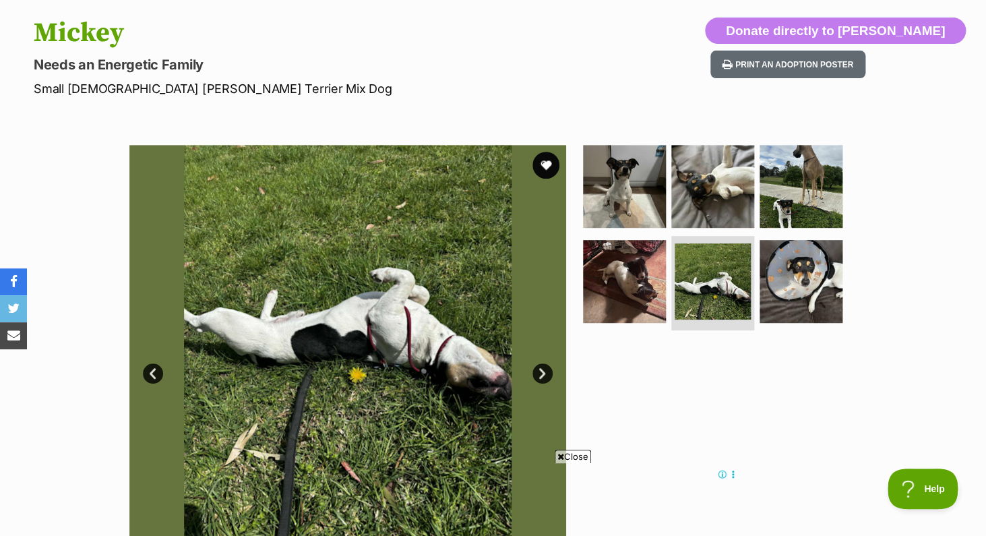
click at [541, 377] on link "Next" at bounding box center [543, 373] width 20 height 20
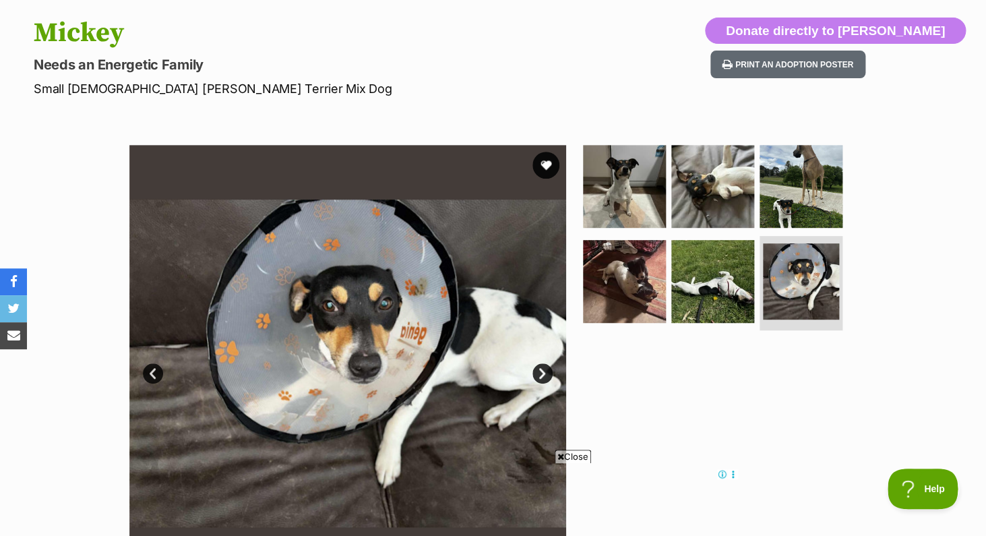
click at [541, 377] on link "Next" at bounding box center [543, 373] width 20 height 20
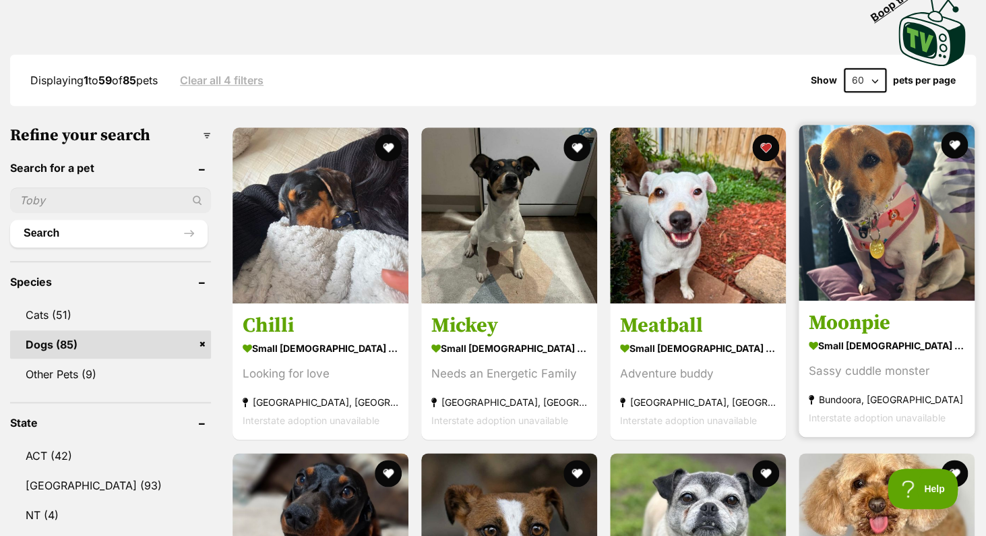
click at [876, 212] on img at bounding box center [887, 213] width 176 height 176
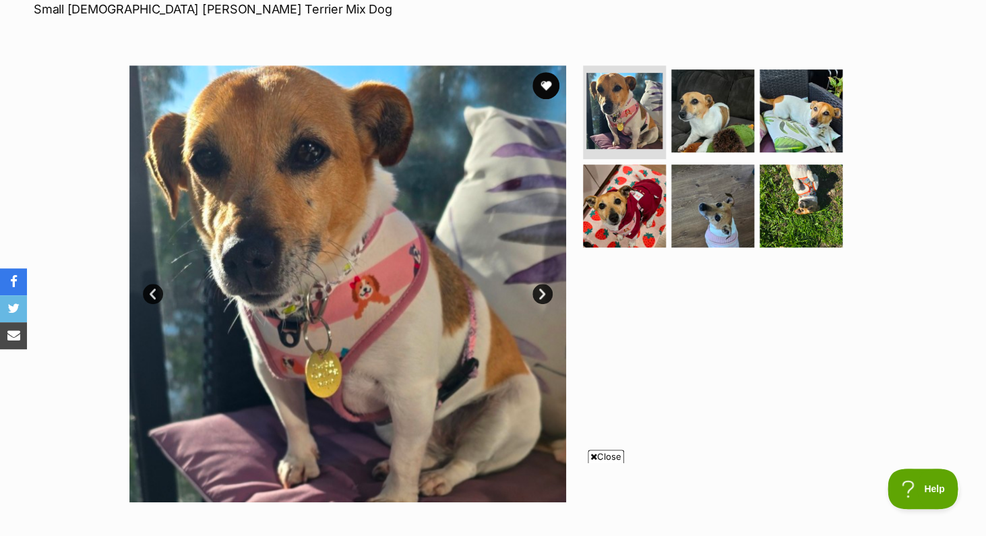
scroll to position [237, 0]
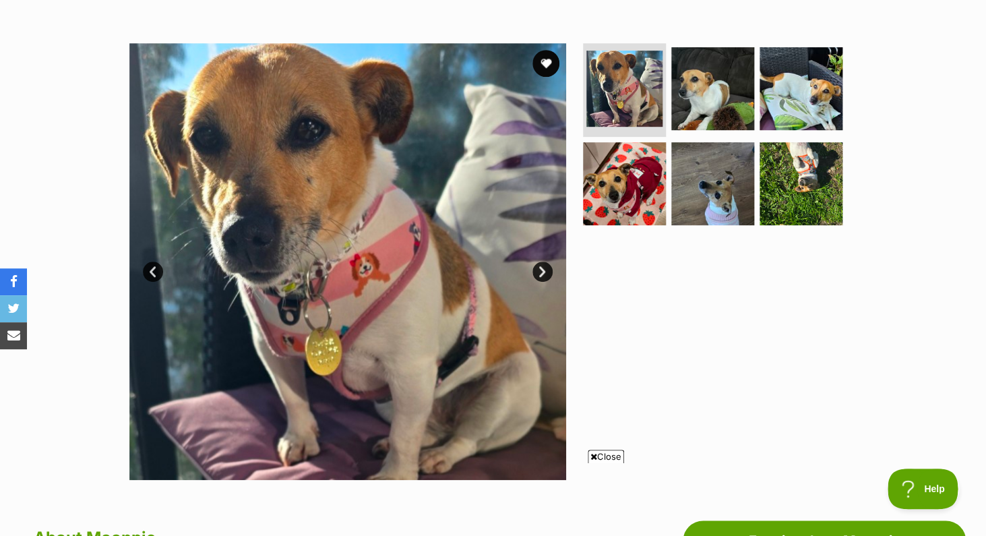
click at [541, 269] on link "Next" at bounding box center [543, 272] width 20 height 20
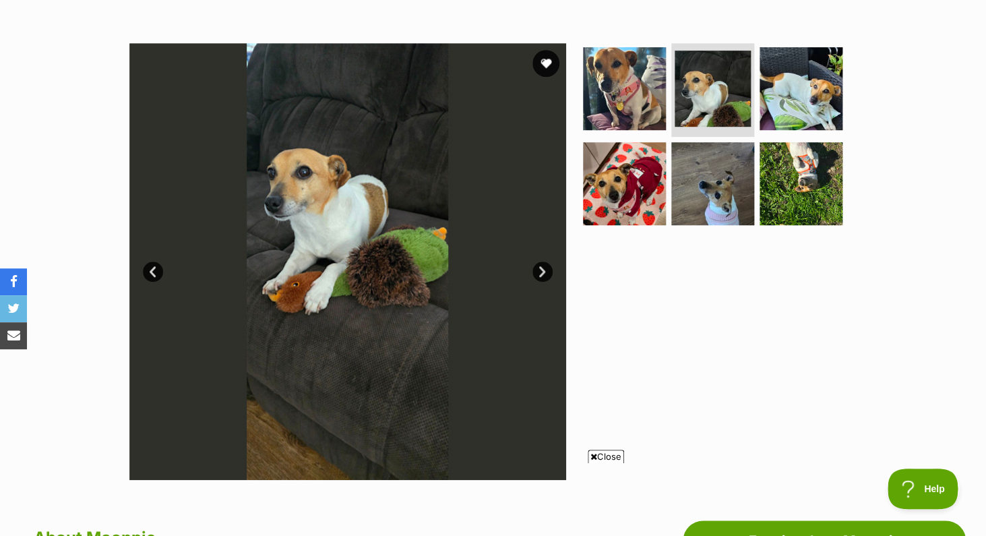
click at [541, 269] on link "Next" at bounding box center [543, 272] width 20 height 20
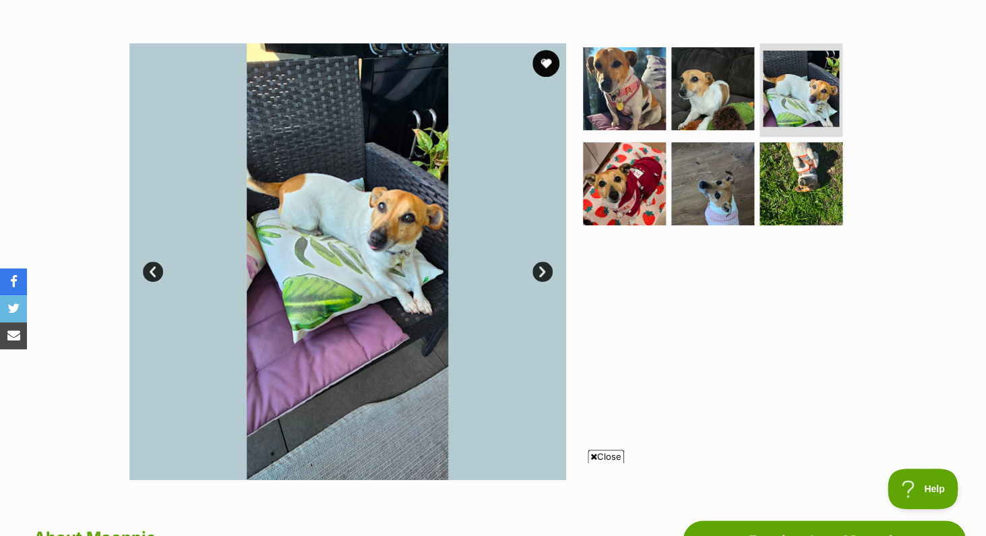
click at [541, 269] on link "Next" at bounding box center [543, 272] width 20 height 20
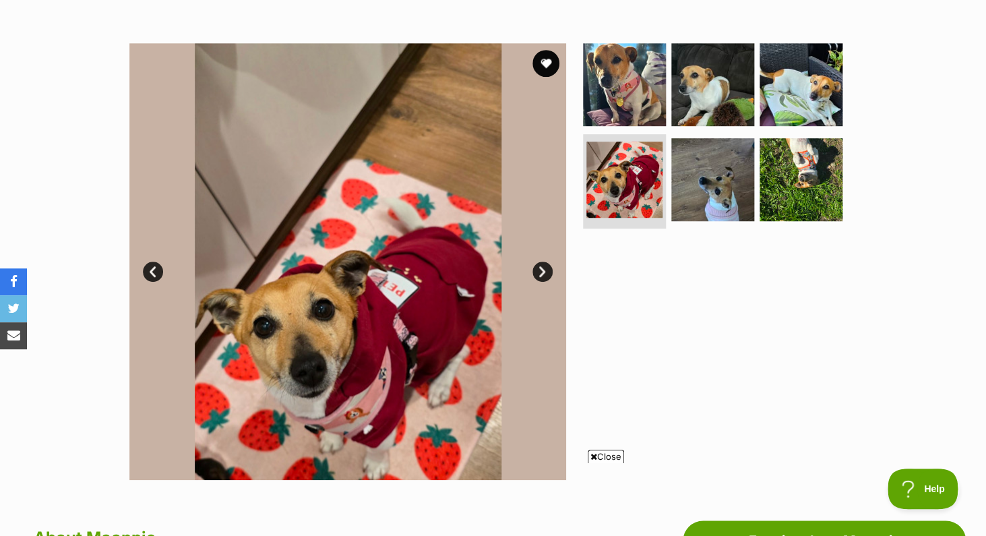
click at [541, 269] on link "Next" at bounding box center [543, 272] width 20 height 20
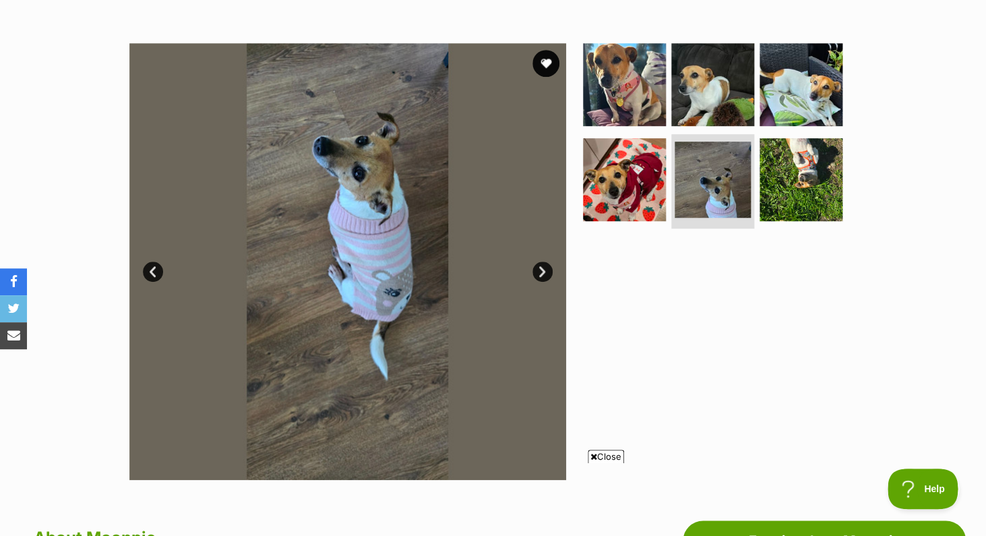
click at [541, 269] on link "Next" at bounding box center [543, 272] width 20 height 20
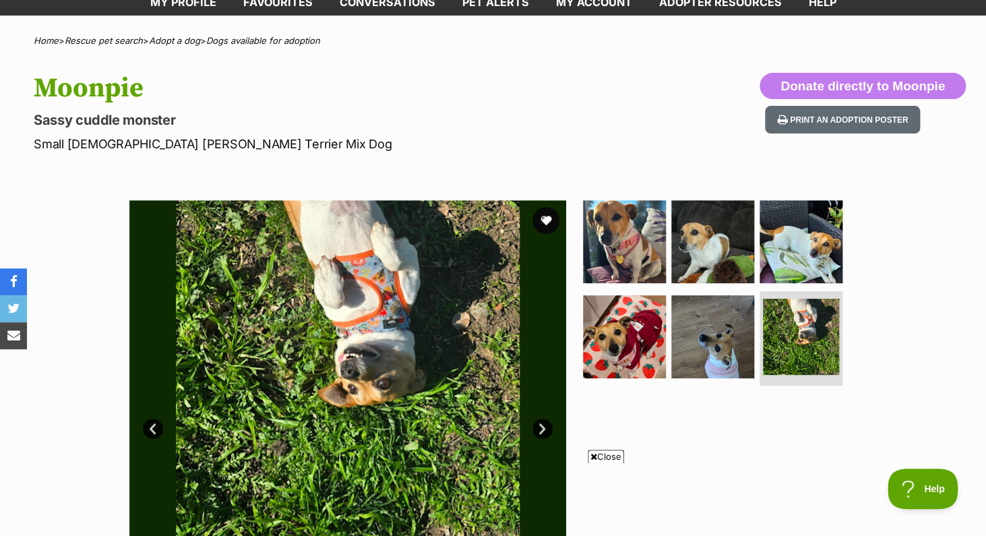
scroll to position [0, 0]
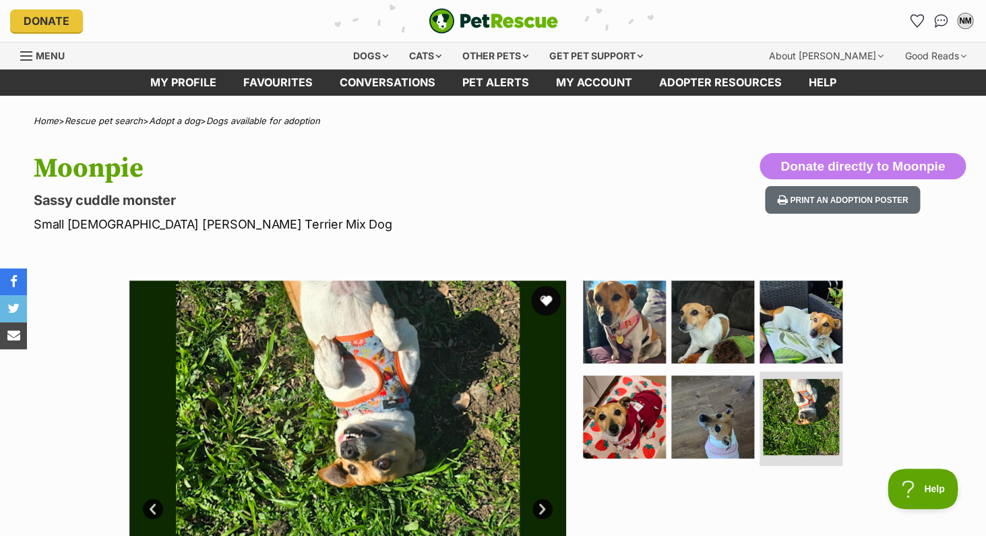
click at [548, 300] on button "favourite" at bounding box center [546, 301] width 30 height 30
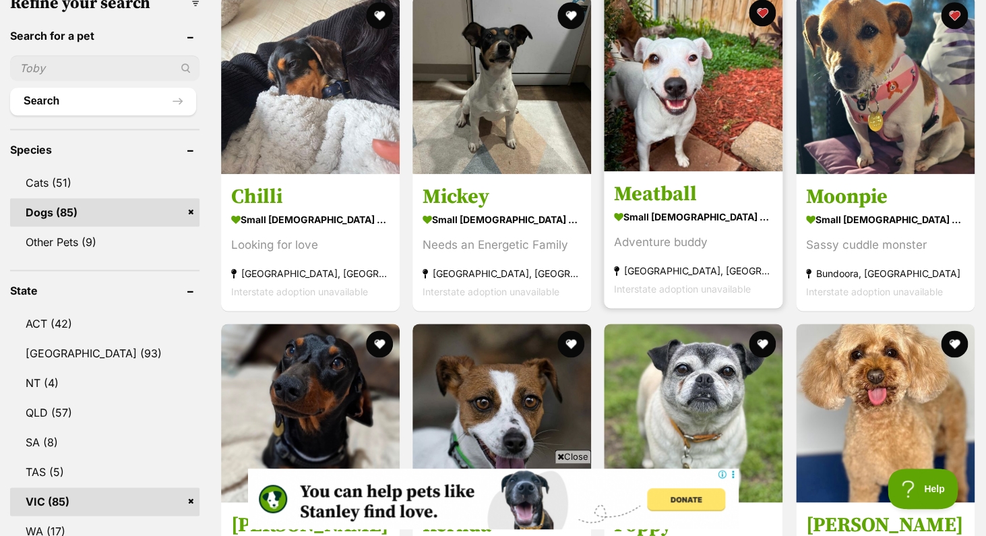
click at [672, 89] on img at bounding box center [693, 82] width 179 height 179
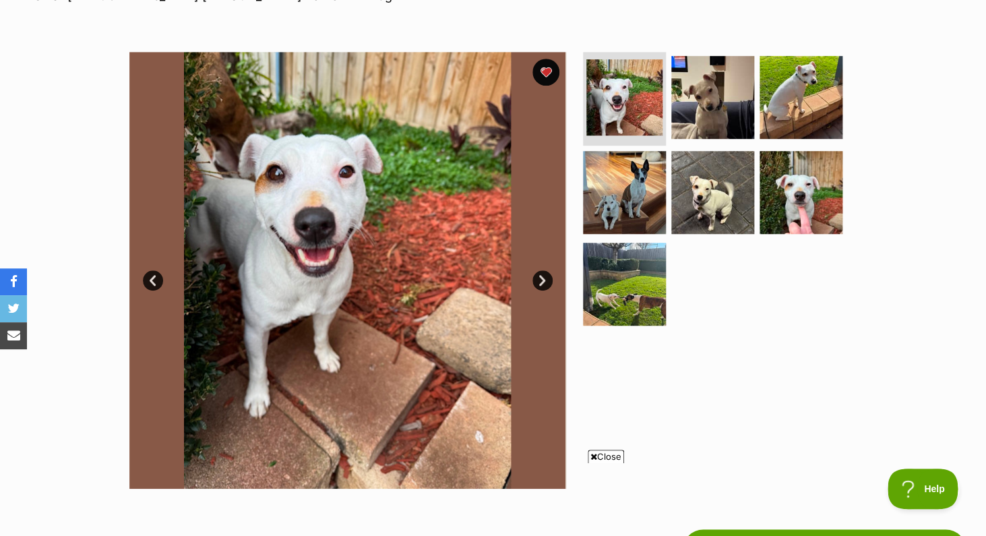
scroll to position [231, 0]
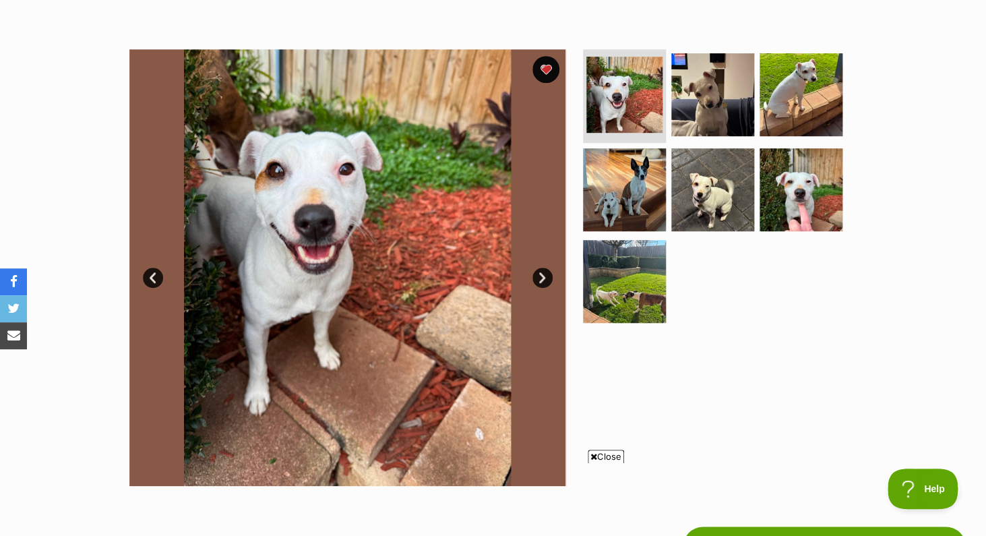
click at [413, 262] on img at bounding box center [347, 267] width 437 height 437
click at [545, 277] on link "Next" at bounding box center [543, 278] width 20 height 20
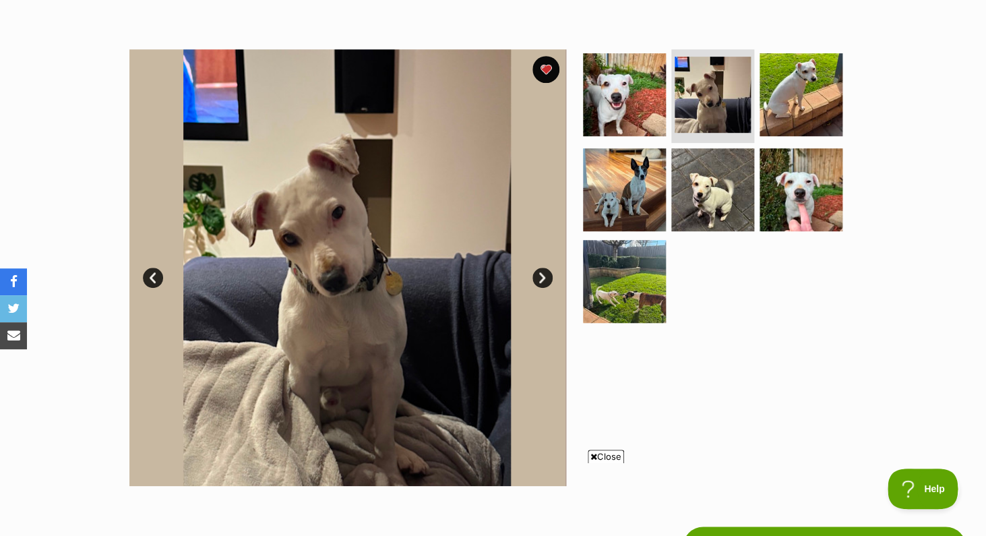
click at [545, 277] on link "Next" at bounding box center [543, 278] width 20 height 20
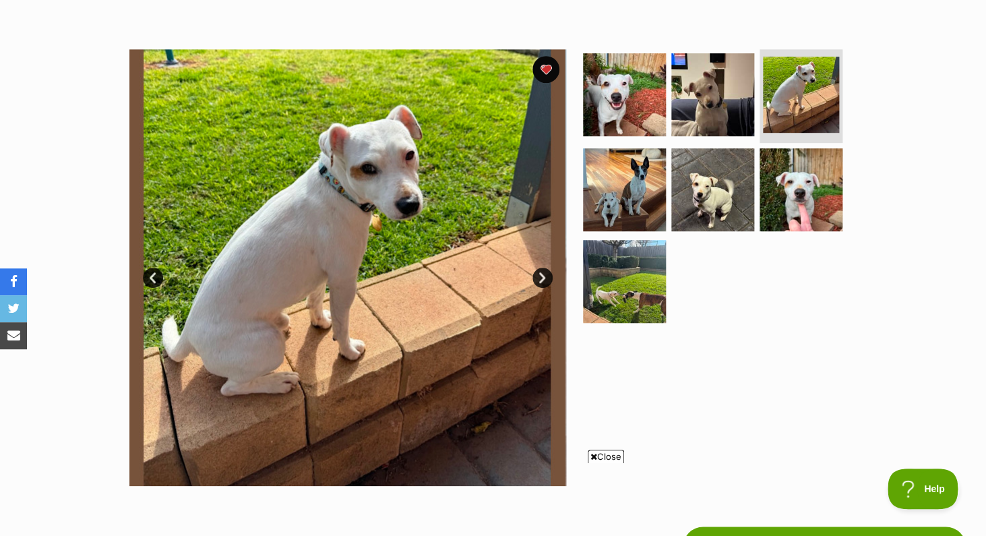
click at [545, 277] on link "Next" at bounding box center [543, 278] width 20 height 20
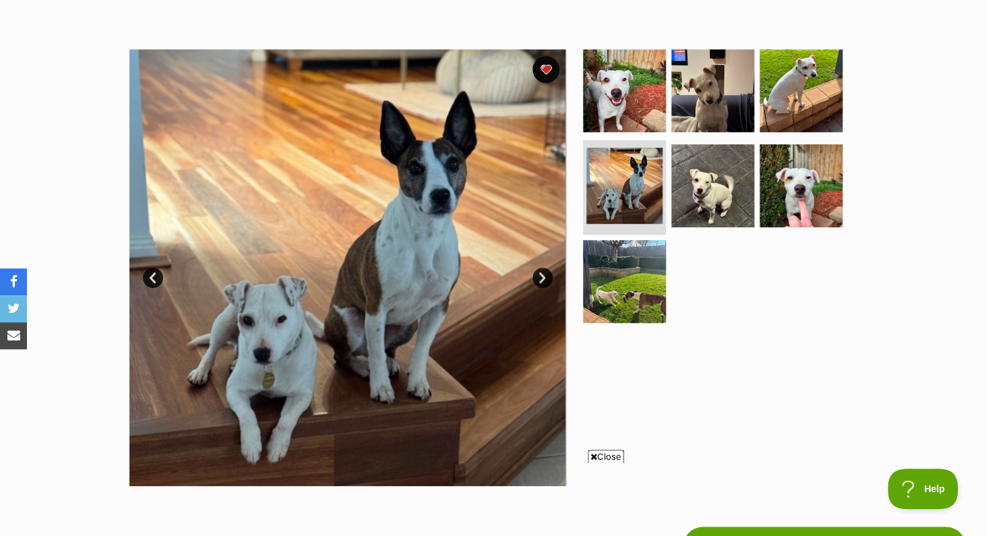
click at [545, 277] on link "Next" at bounding box center [543, 278] width 20 height 20
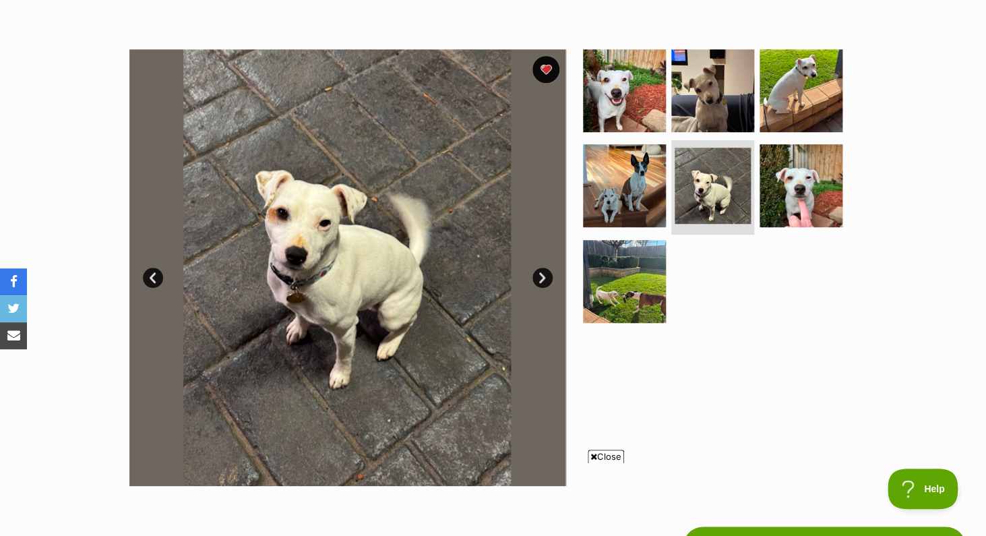
click at [545, 277] on link "Next" at bounding box center [543, 278] width 20 height 20
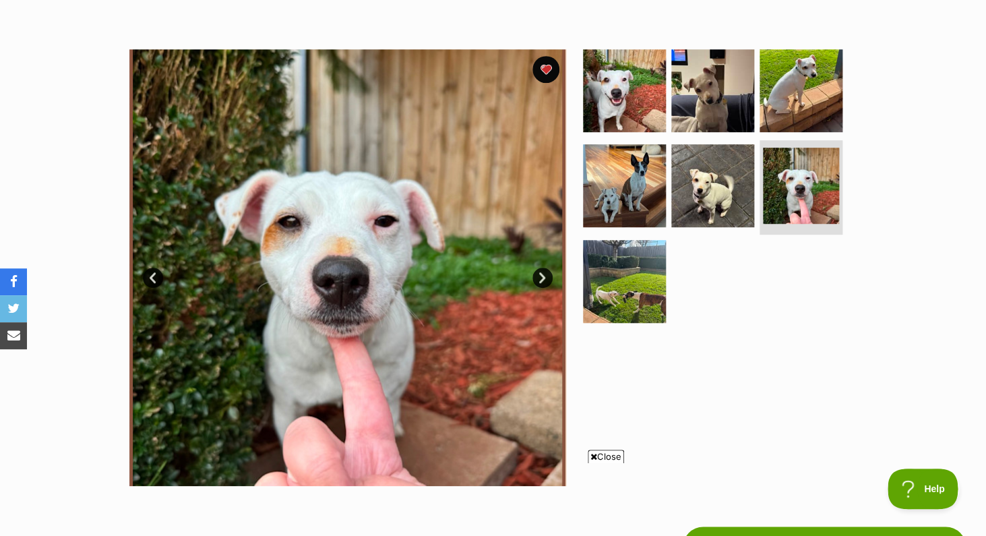
click at [545, 277] on link "Next" at bounding box center [543, 278] width 20 height 20
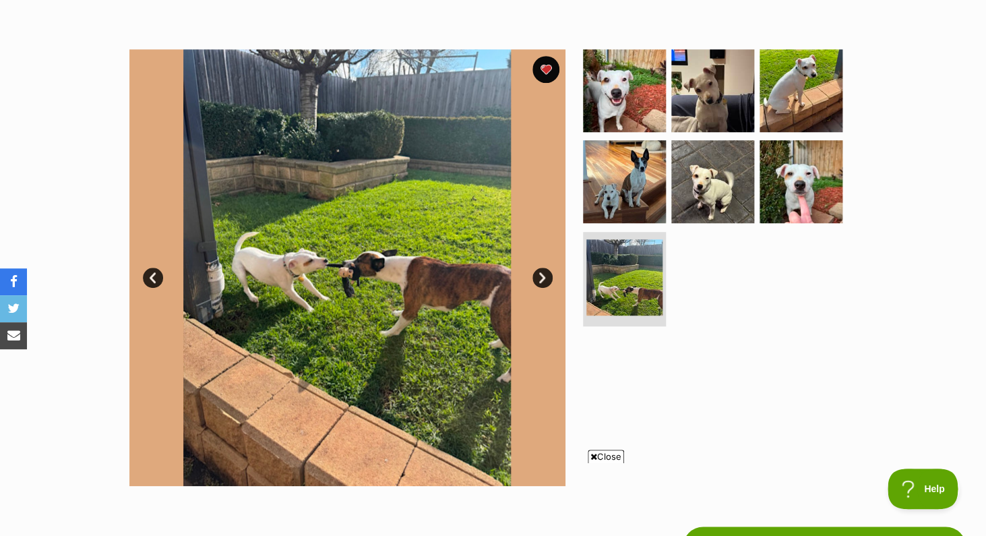
click at [545, 277] on link "Next" at bounding box center [543, 278] width 20 height 20
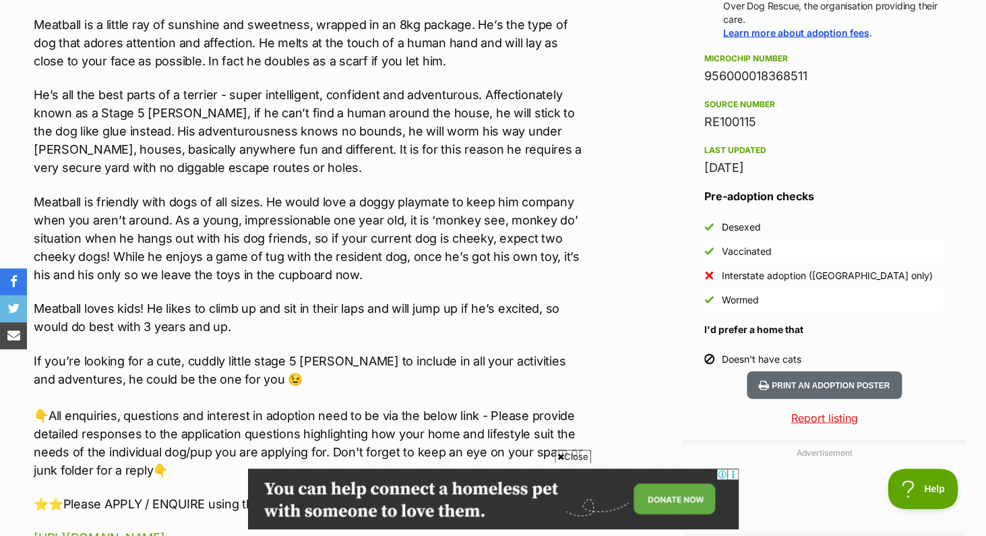
scroll to position [1041, 0]
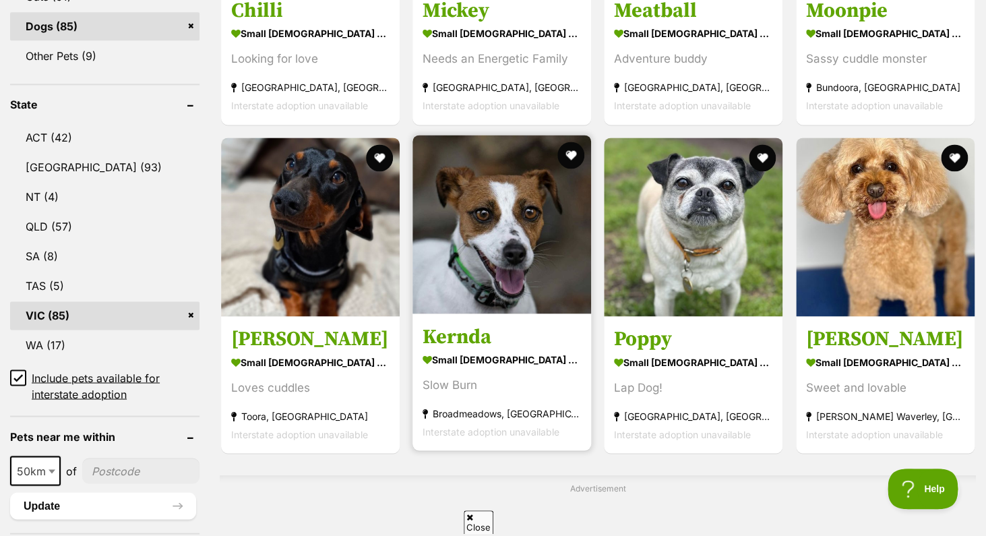
click at [481, 220] on img at bounding box center [502, 224] width 179 height 179
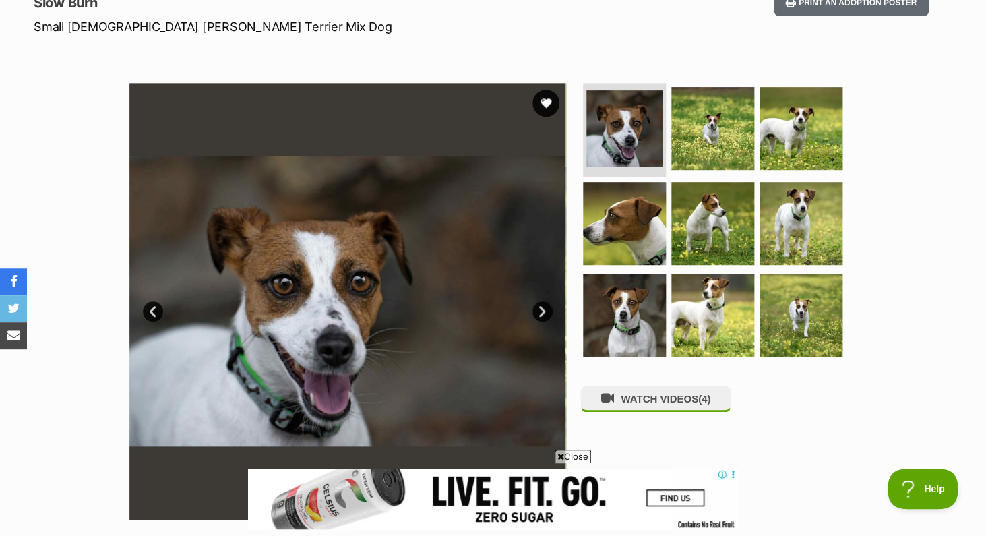
scroll to position [208, 0]
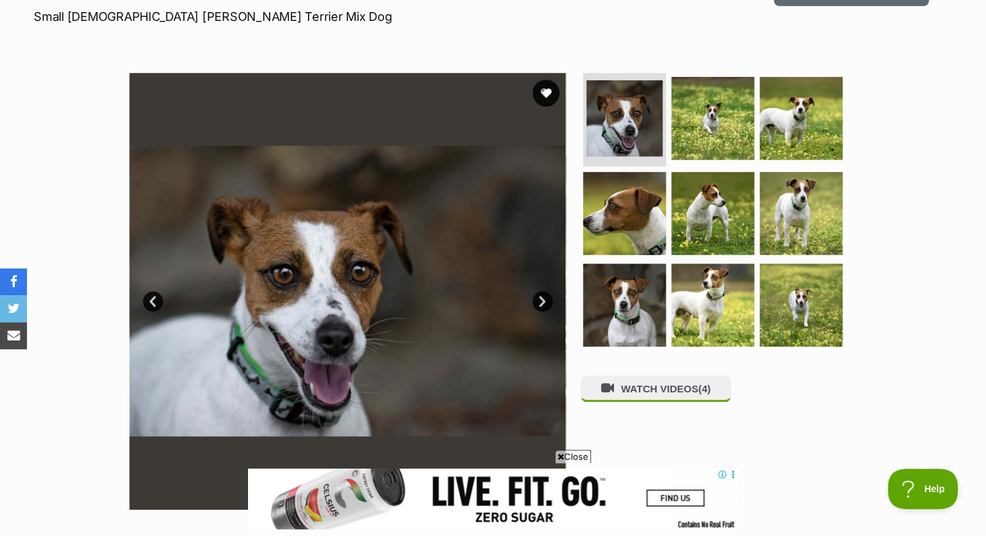
click at [421, 228] on img at bounding box center [347, 291] width 437 height 437
click at [541, 307] on link "Next" at bounding box center [543, 301] width 20 height 20
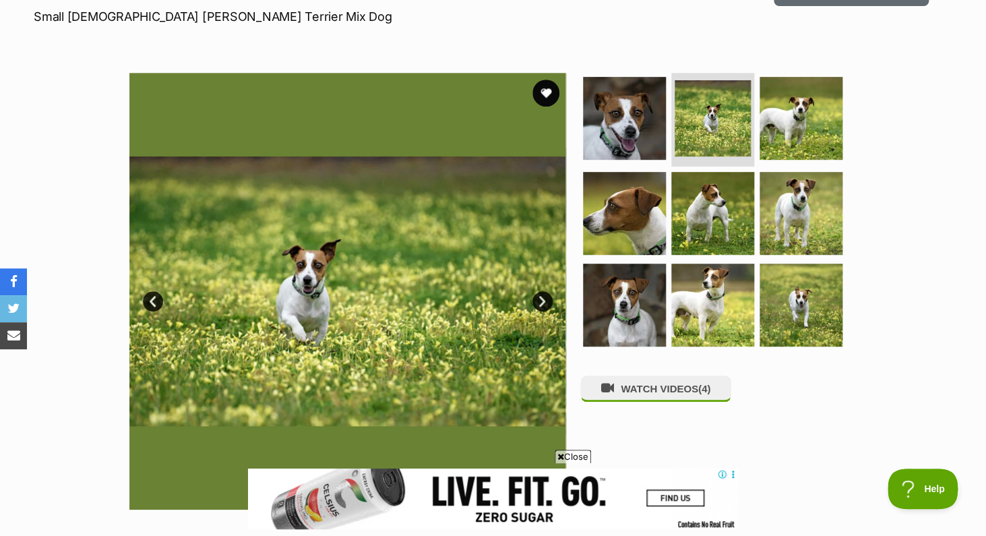
click at [541, 307] on link "Next" at bounding box center [543, 301] width 20 height 20
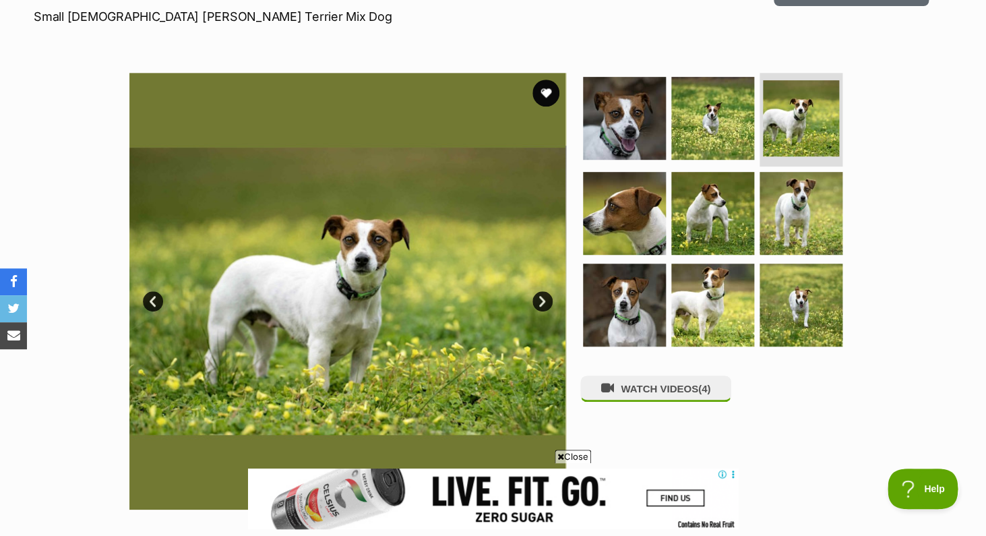
click at [541, 307] on link "Next" at bounding box center [543, 301] width 20 height 20
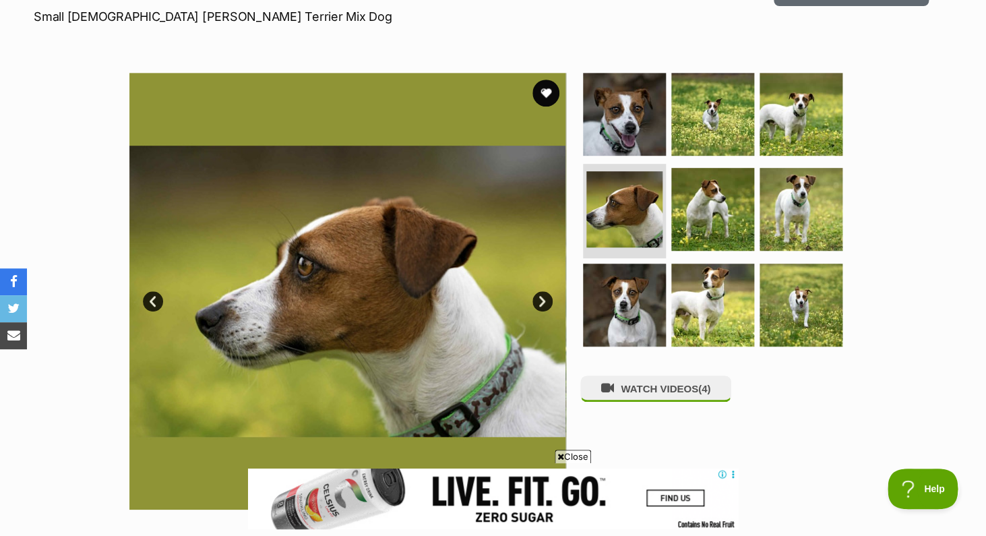
click at [541, 307] on link "Next" at bounding box center [543, 301] width 20 height 20
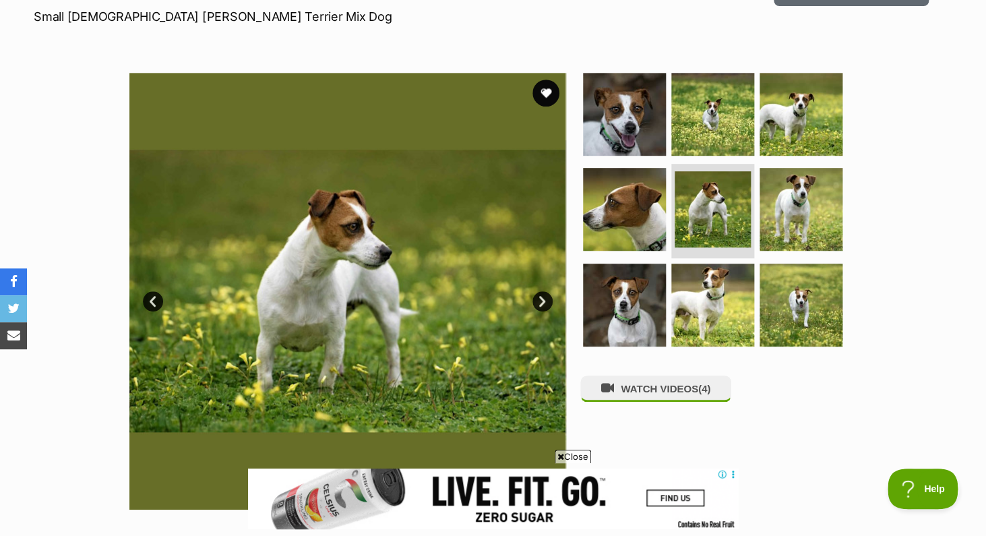
click at [541, 307] on link "Next" at bounding box center [543, 301] width 20 height 20
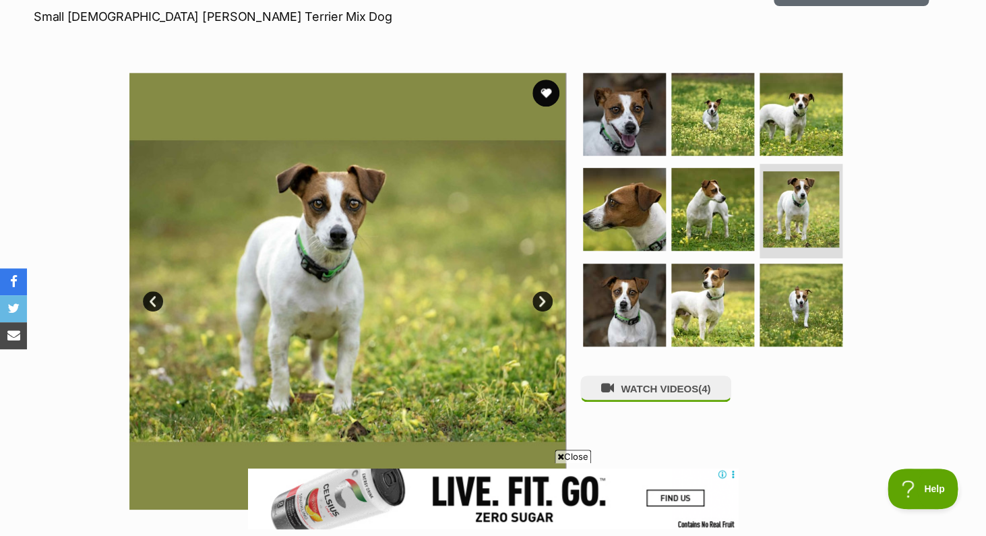
click at [541, 307] on link "Next" at bounding box center [543, 301] width 20 height 20
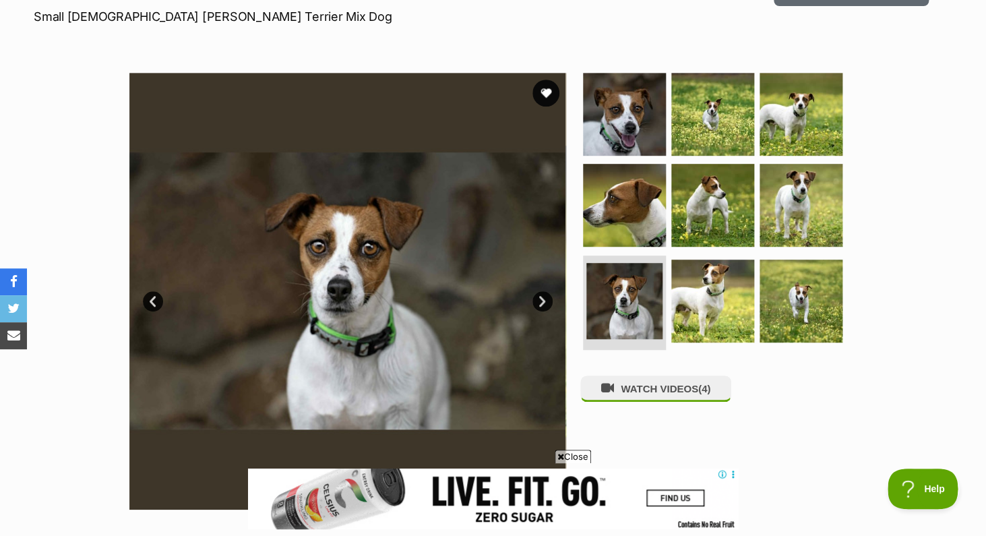
click at [541, 307] on link "Next" at bounding box center [543, 301] width 20 height 20
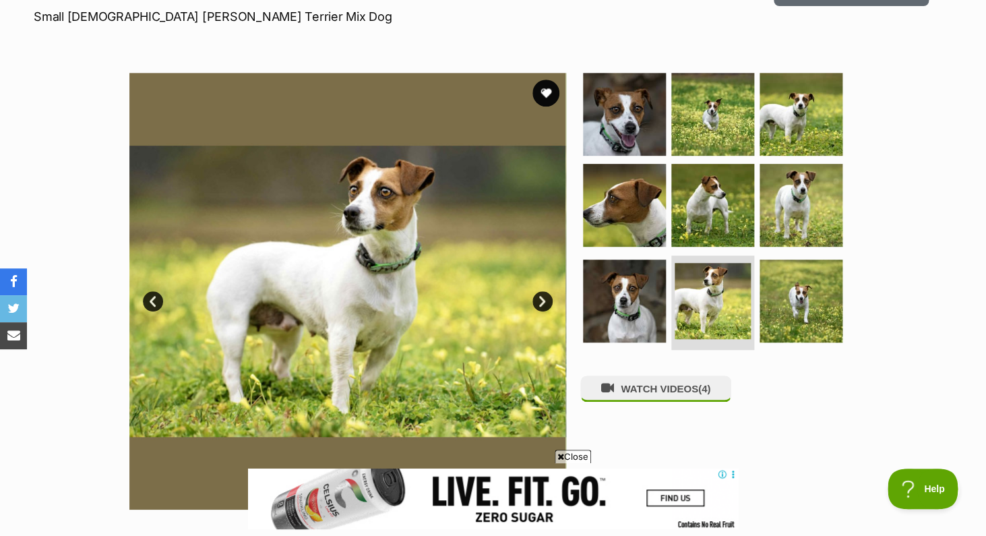
click at [541, 307] on link "Next" at bounding box center [543, 301] width 20 height 20
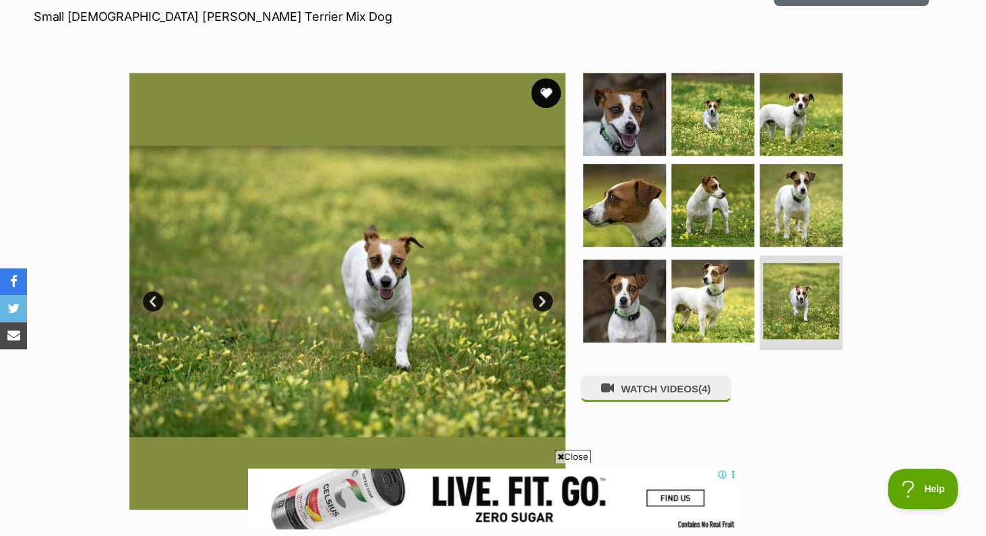
click at [547, 90] on button "favourite" at bounding box center [546, 93] width 30 height 30
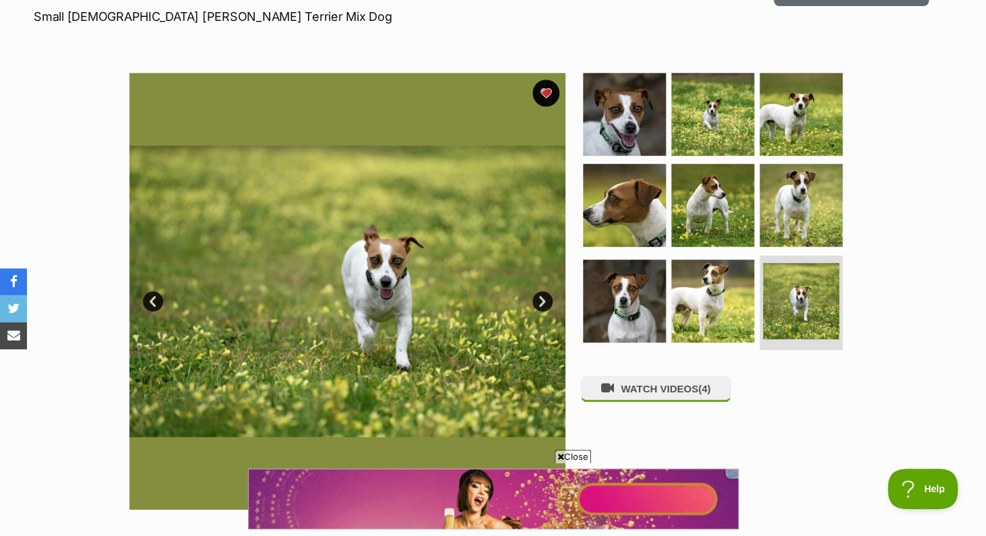
scroll to position [0, 0]
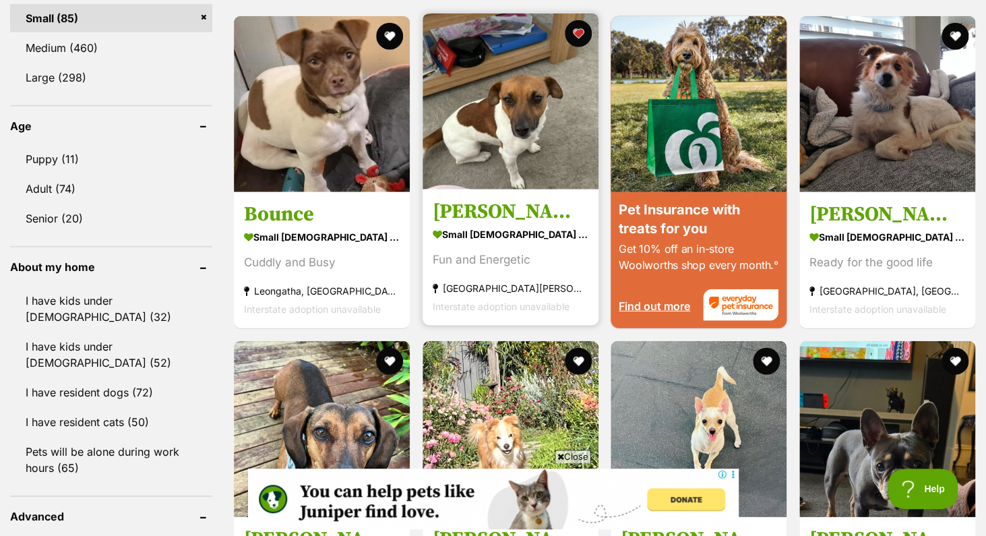
click at [498, 142] on img at bounding box center [511, 101] width 176 height 176
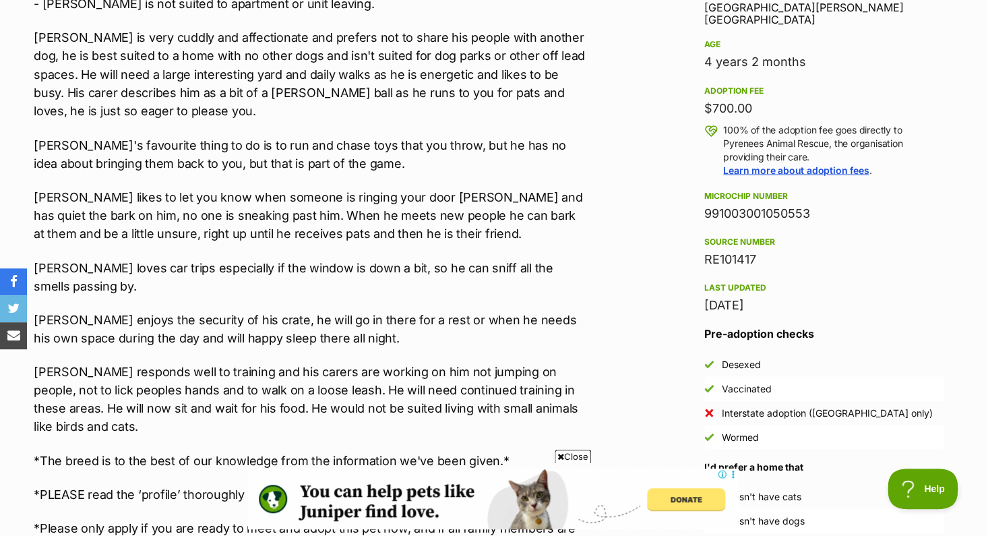
scroll to position [909, 0]
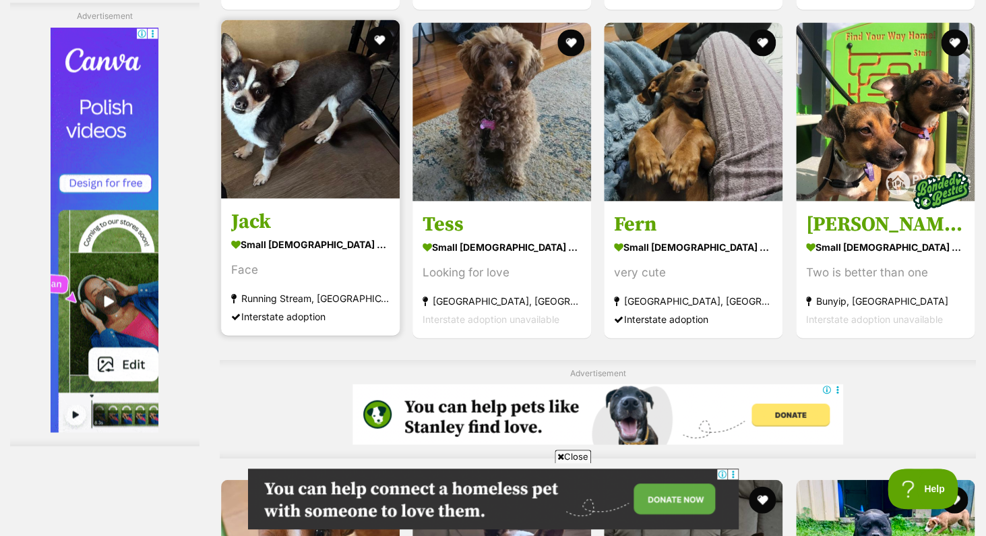
scroll to position [2897, 0]
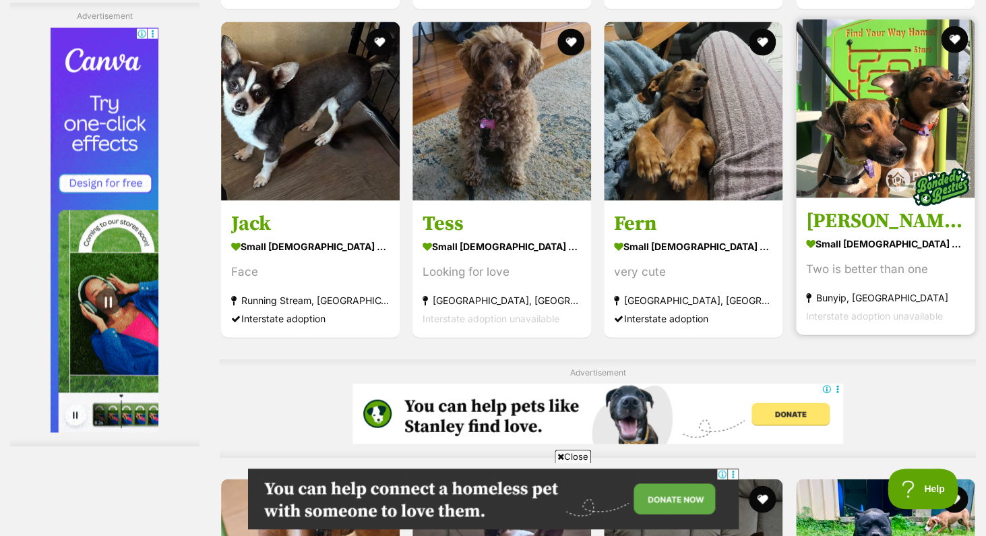
click at [883, 137] on img at bounding box center [885, 108] width 179 height 179
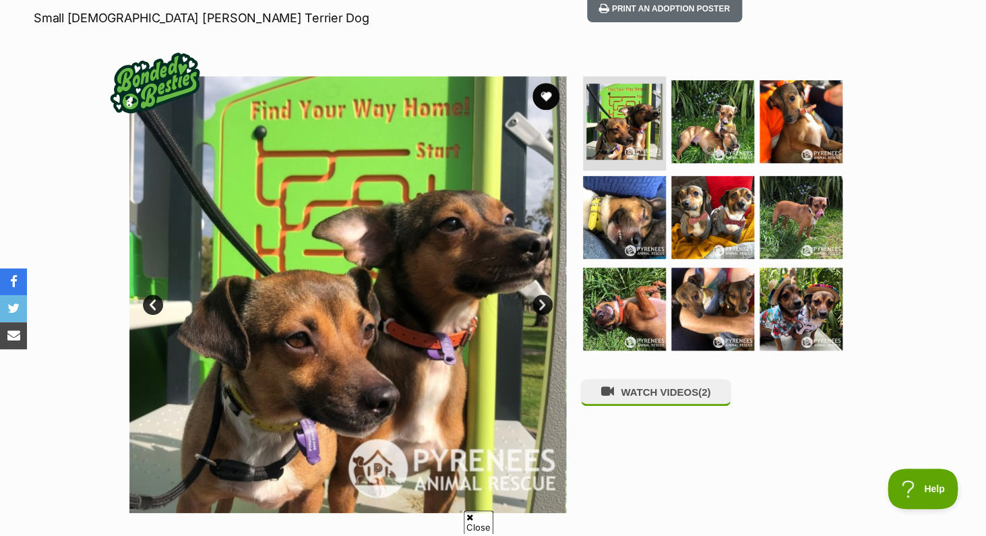
scroll to position [208, 0]
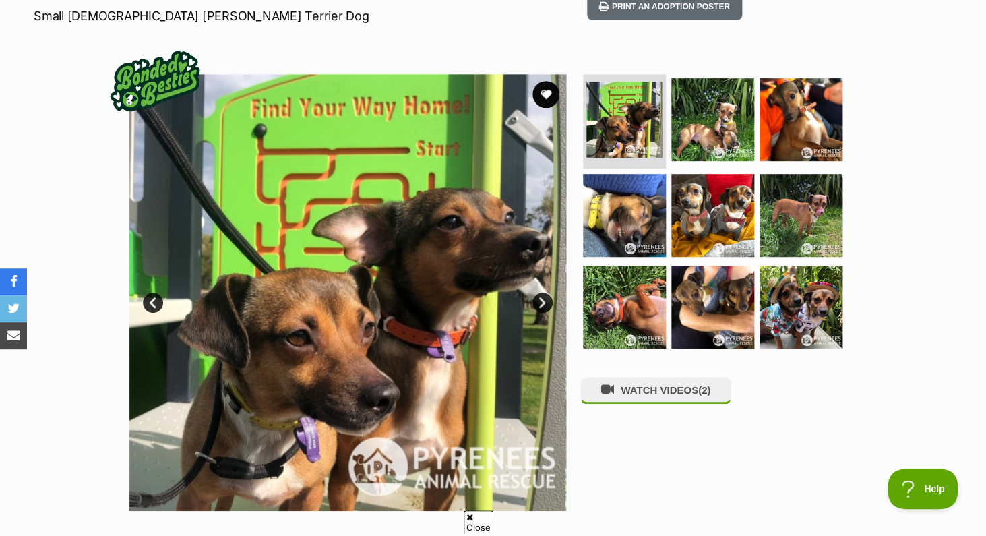
click at [543, 295] on link "Next" at bounding box center [543, 303] width 20 height 20
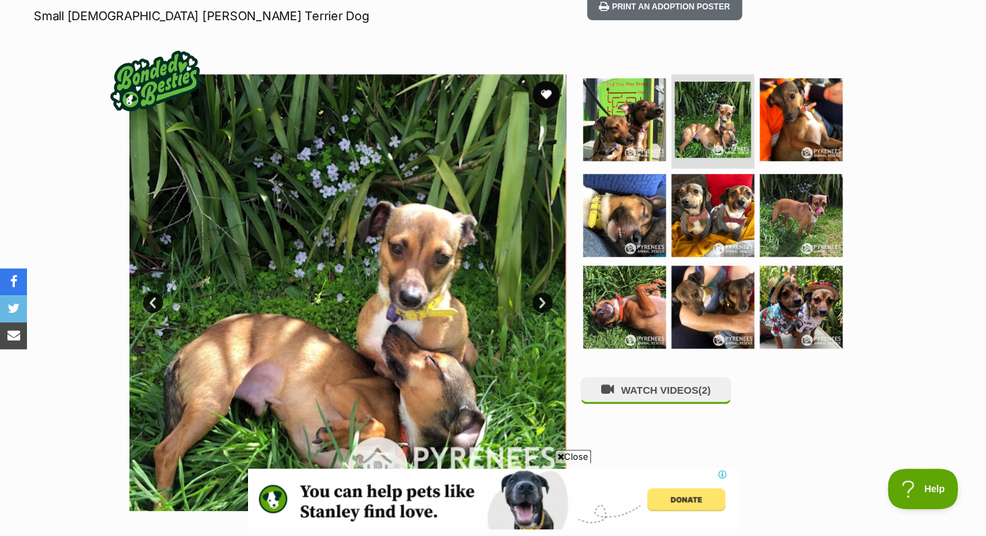
scroll to position [0, 0]
click at [543, 295] on link "Next" at bounding box center [543, 303] width 20 height 20
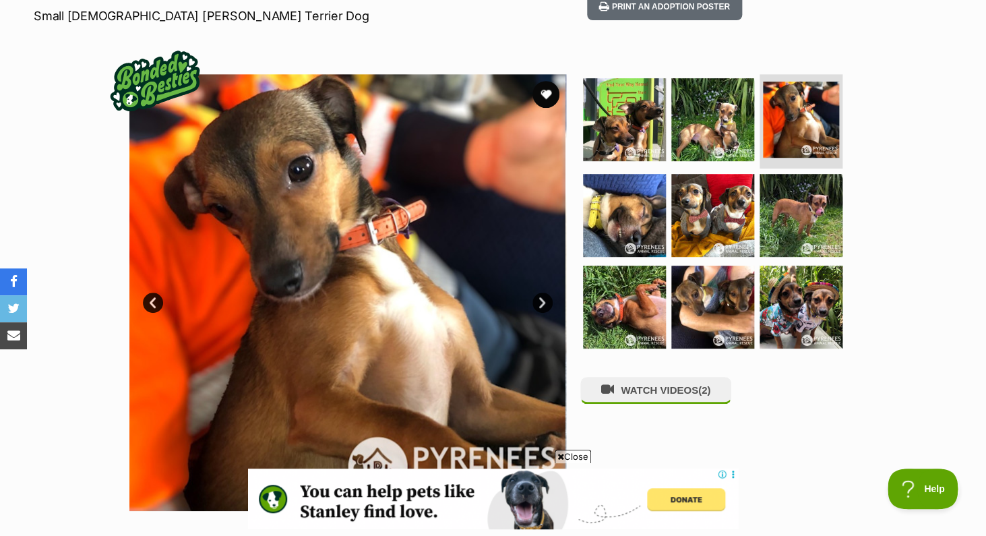
click at [543, 295] on link "Next" at bounding box center [543, 303] width 20 height 20
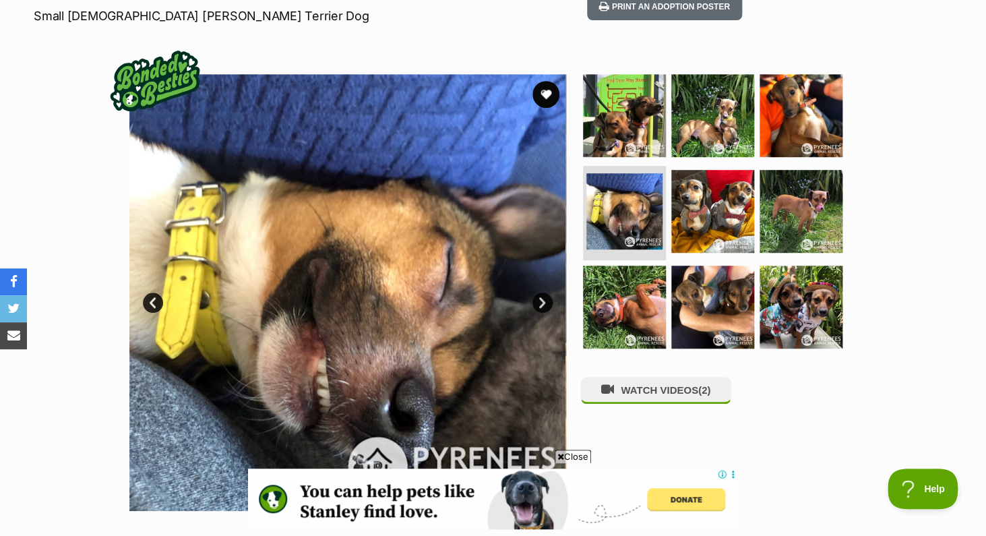
click at [543, 295] on link "Next" at bounding box center [543, 303] width 20 height 20
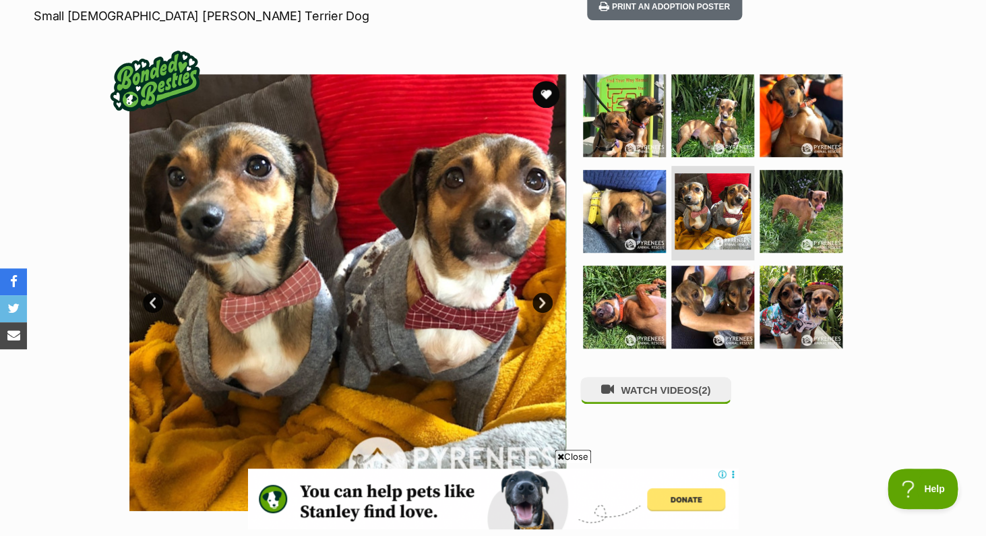
click at [543, 295] on link "Next" at bounding box center [543, 303] width 20 height 20
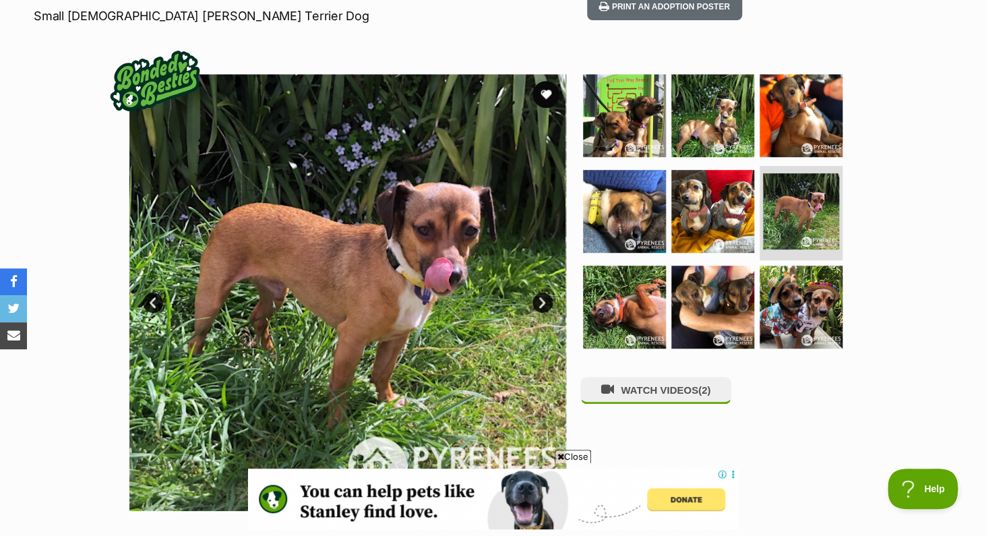
click at [543, 295] on link "Next" at bounding box center [543, 303] width 20 height 20
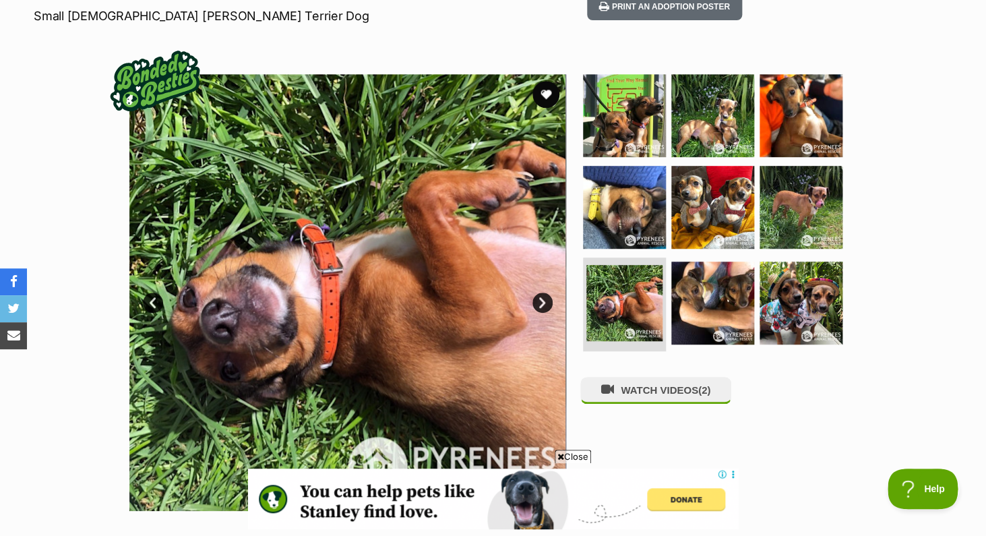
click at [543, 295] on link "Next" at bounding box center [543, 303] width 20 height 20
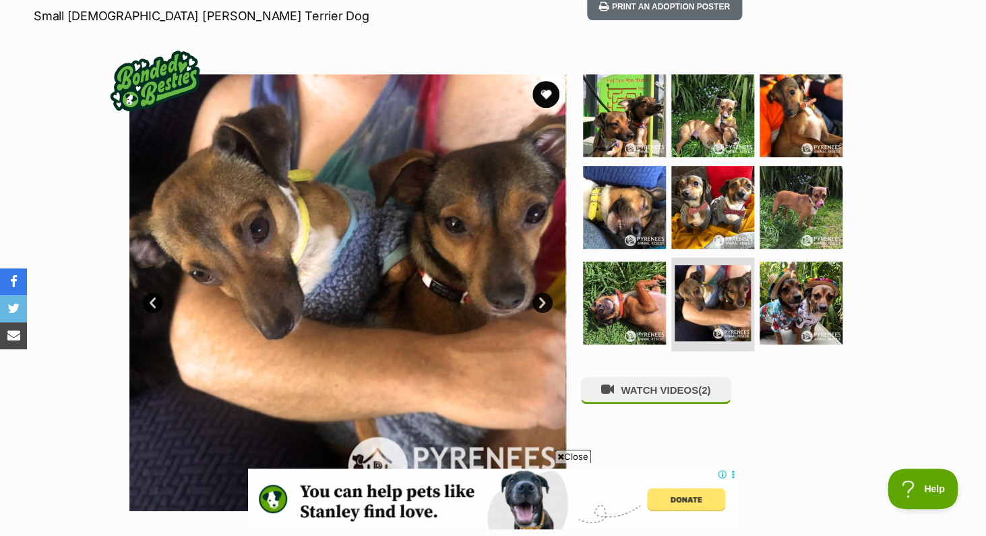
click at [543, 295] on link "Next" at bounding box center [543, 303] width 20 height 20
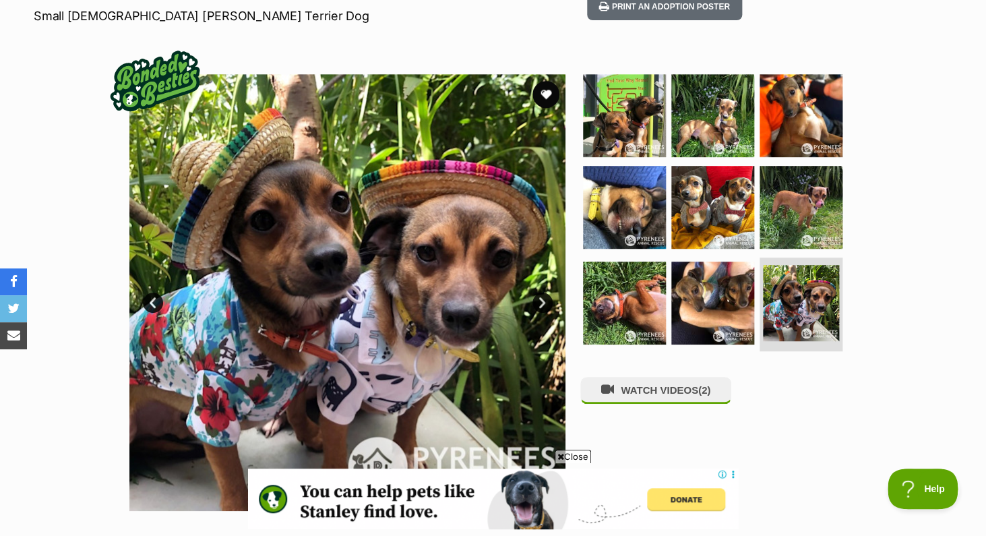
click at [543, 295] on link "Next" at bounding box center [543, 303] width 20 height 20
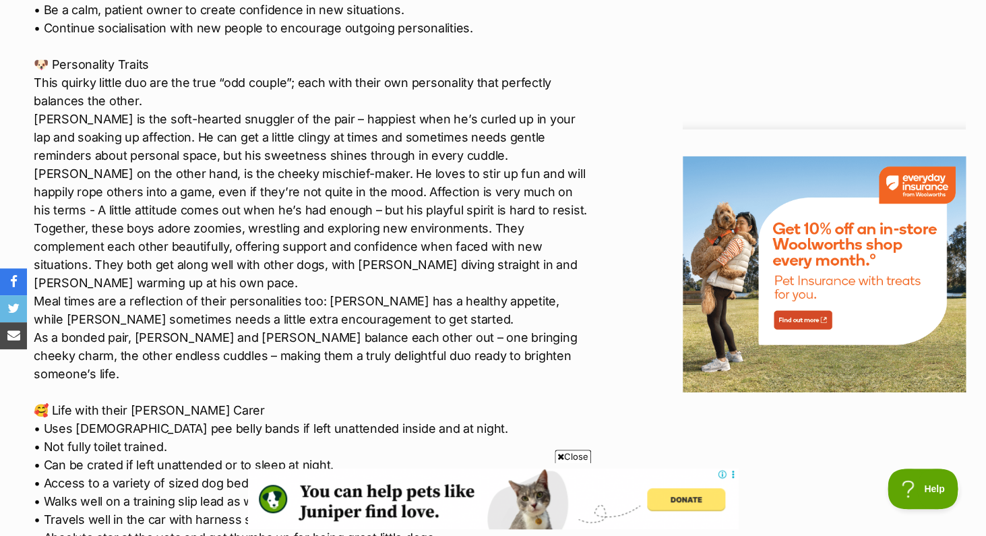
scroll to position [1609, 0]
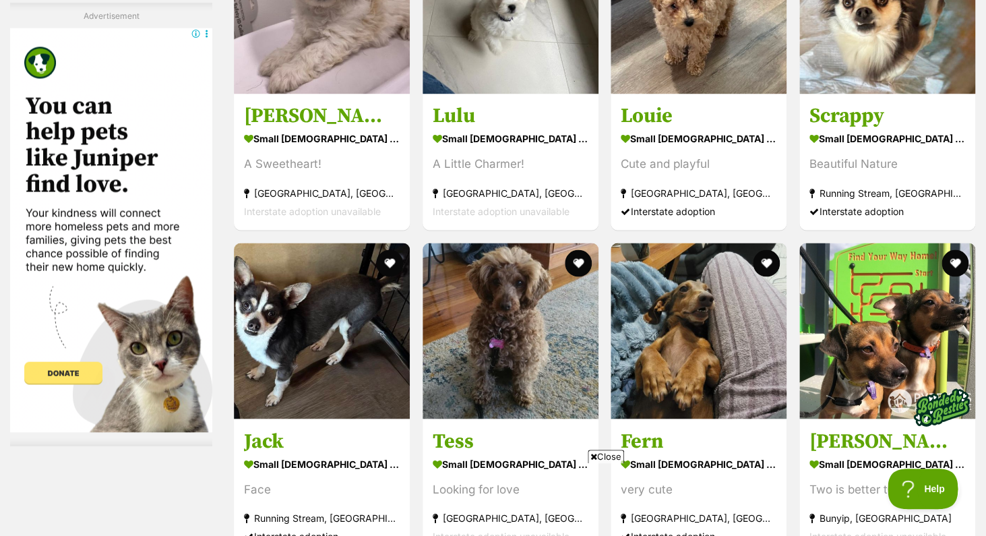
scroll to position [2766, 0]
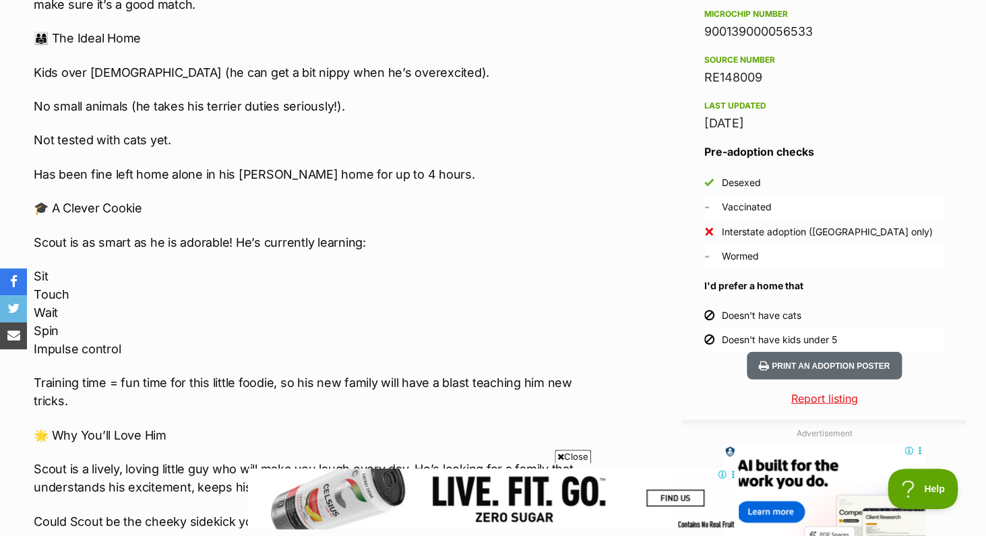
scroll to position [1086, 0]
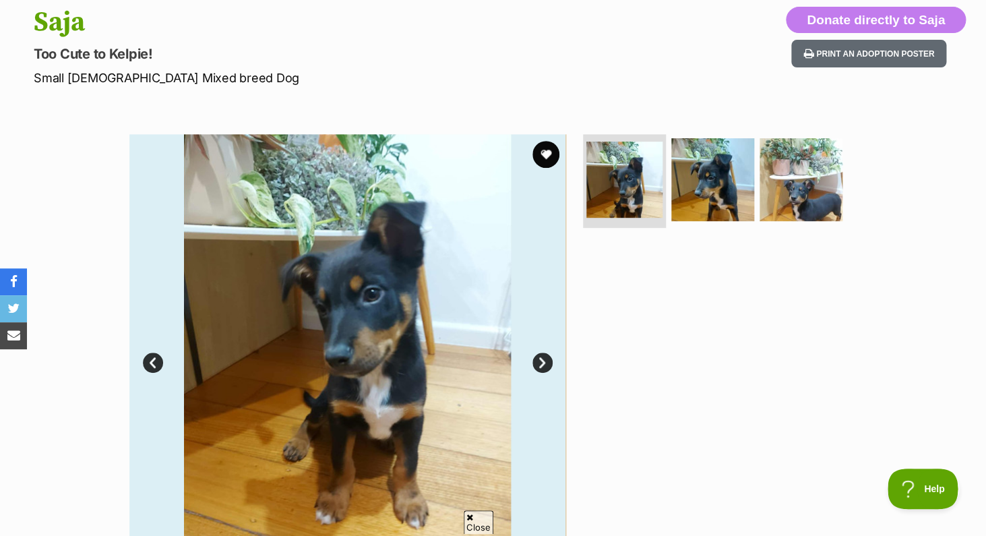
scroll to position [147, 0]
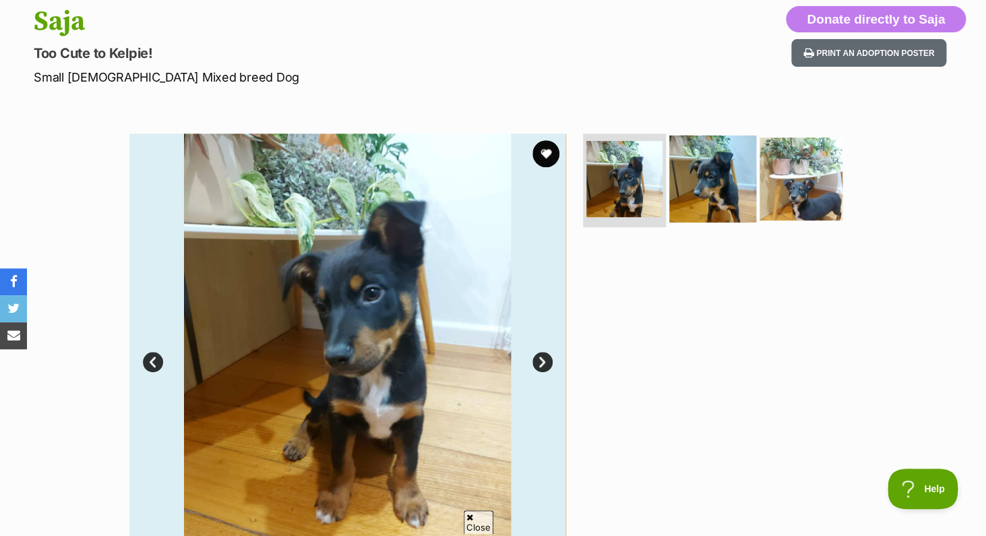
click at [727, 175] on img at bounding box center [713, 178] width 87 height 87
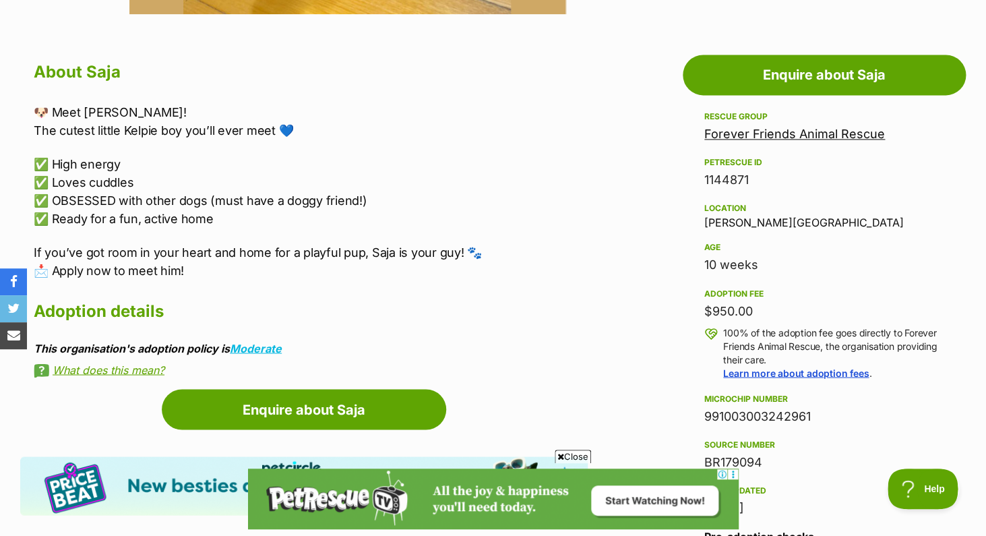
scroll to position [0, 0]
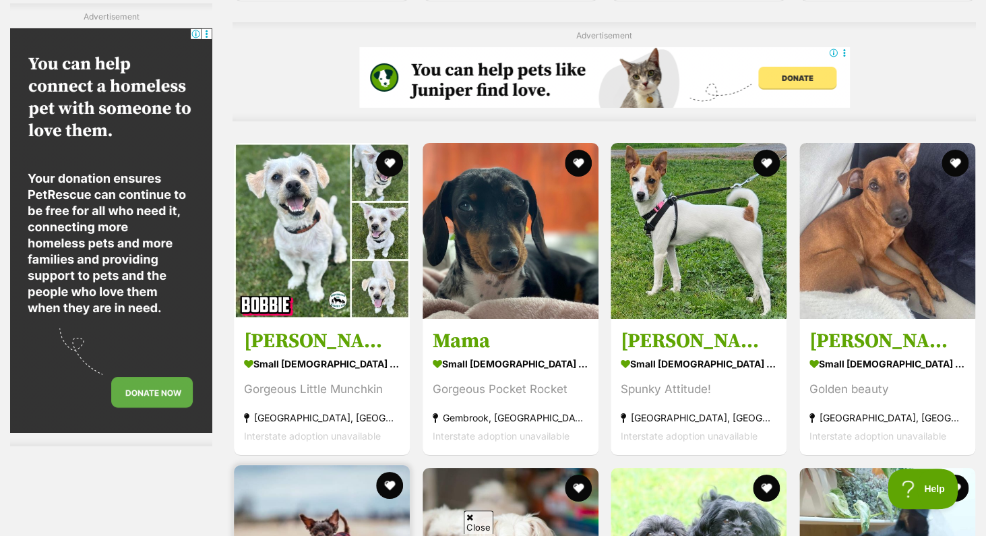
scroll to position [3648, 0]
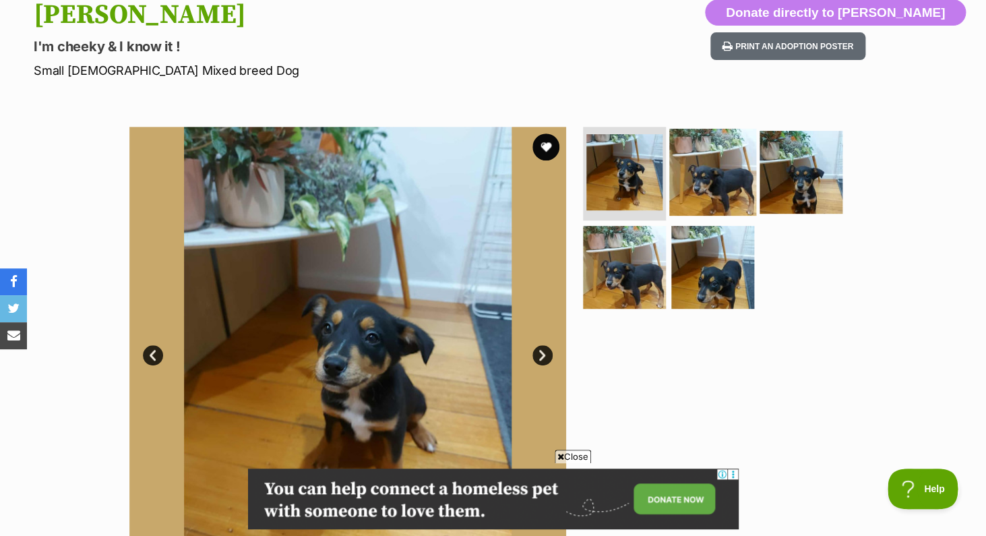
click at [710, 193] on img at bounding box center [713, 171] width 87 height 87
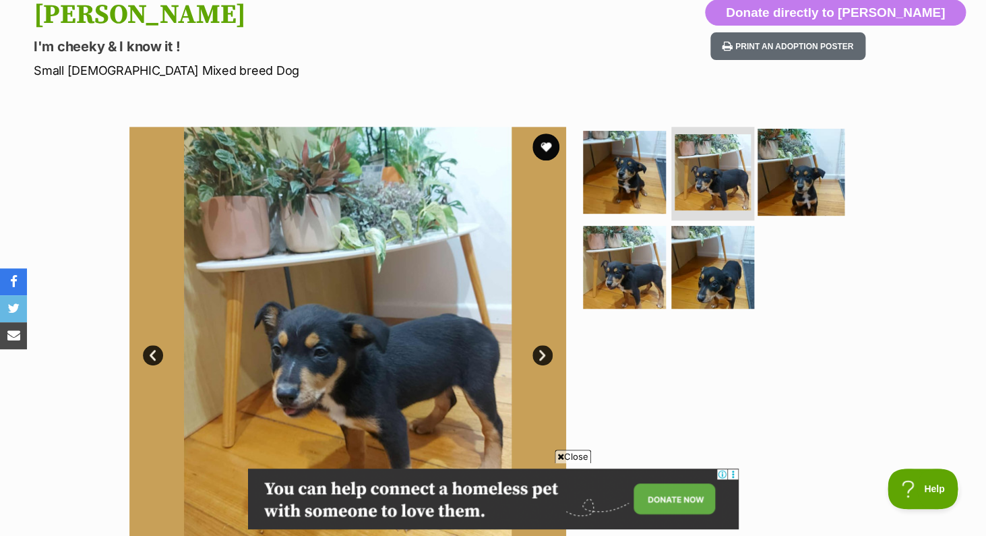
click at [797, 185] on img at bounding box center [801, 171] width 87 height 87
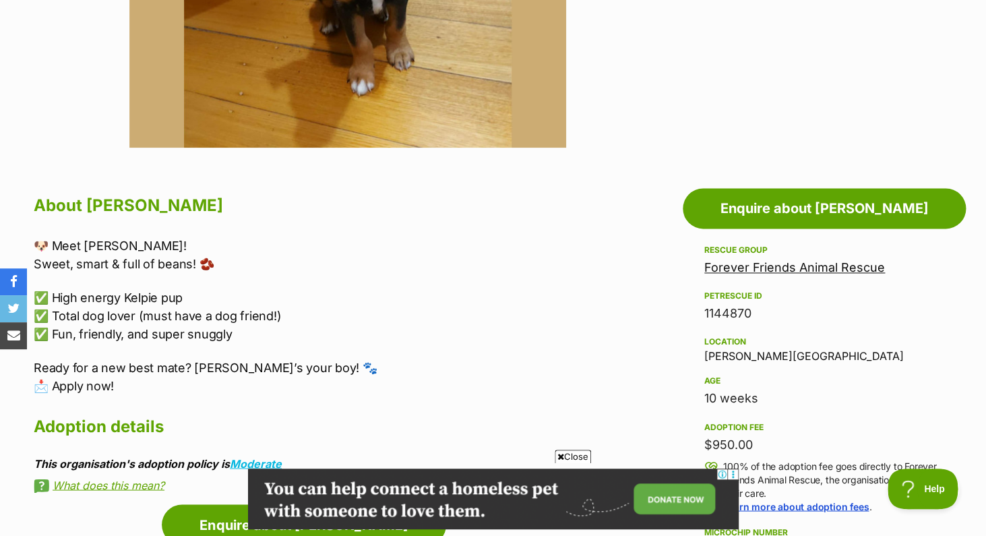
scroll to position [570, 0]
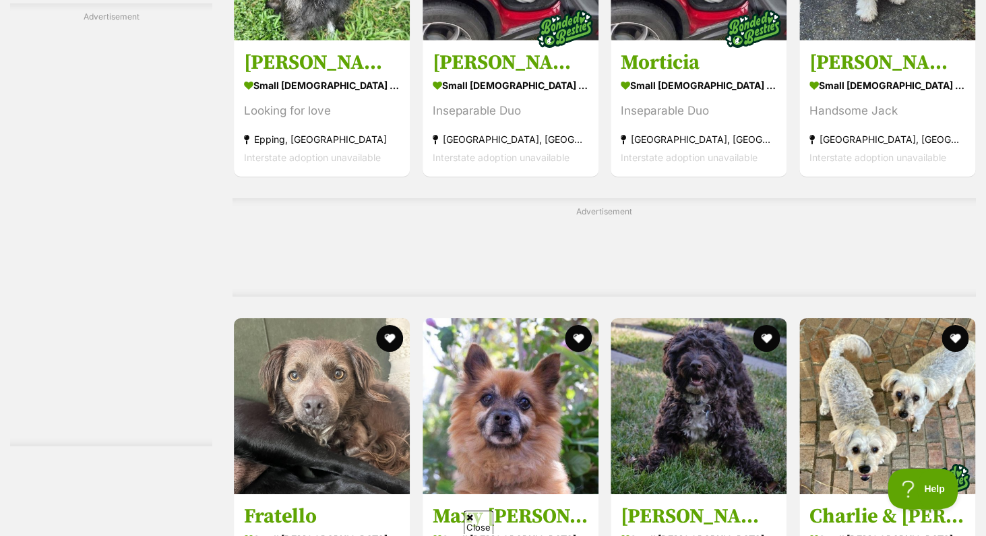
scroll to position [5516, 0]
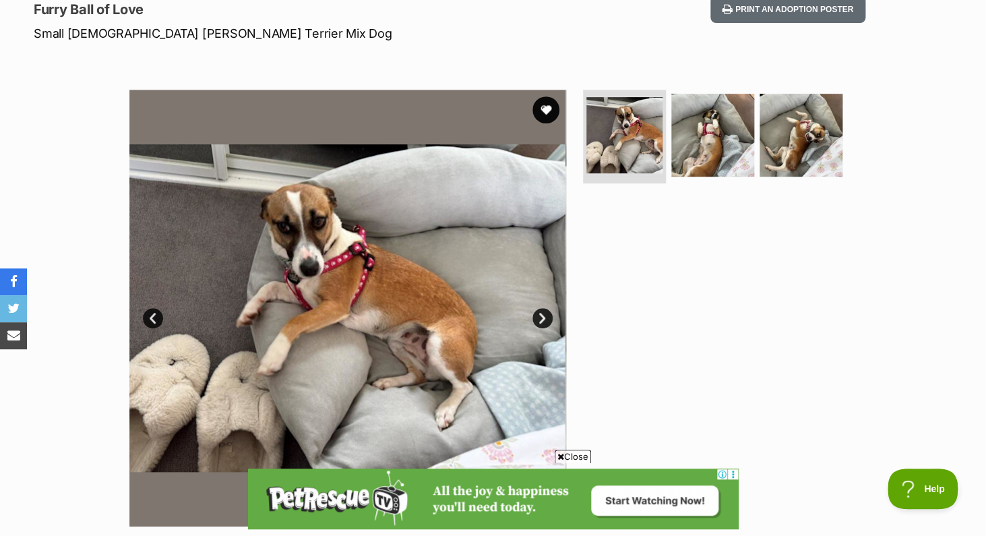
scroll to position [140, 0]
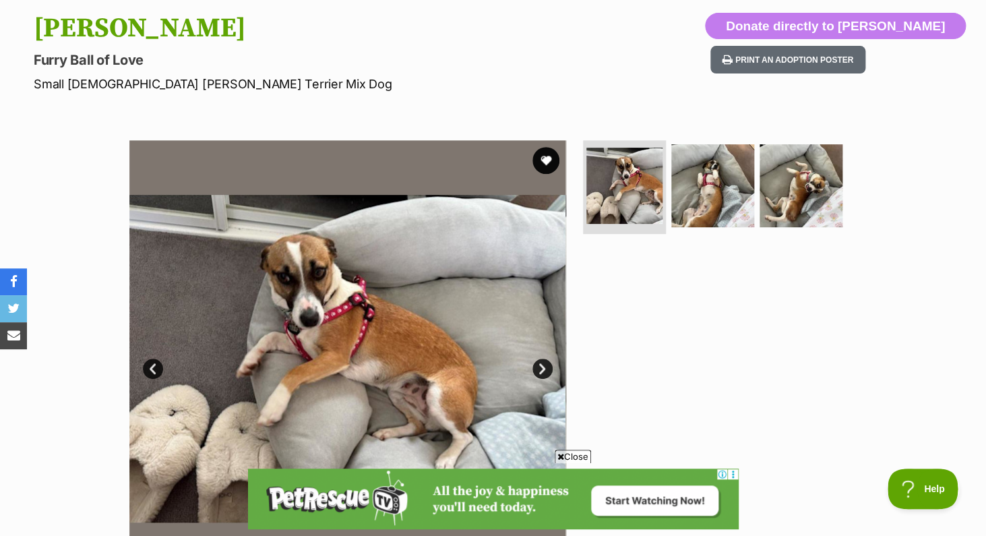
click at [543, 367] on link "Next" at bounding box center [543, 369] width 20 height 20
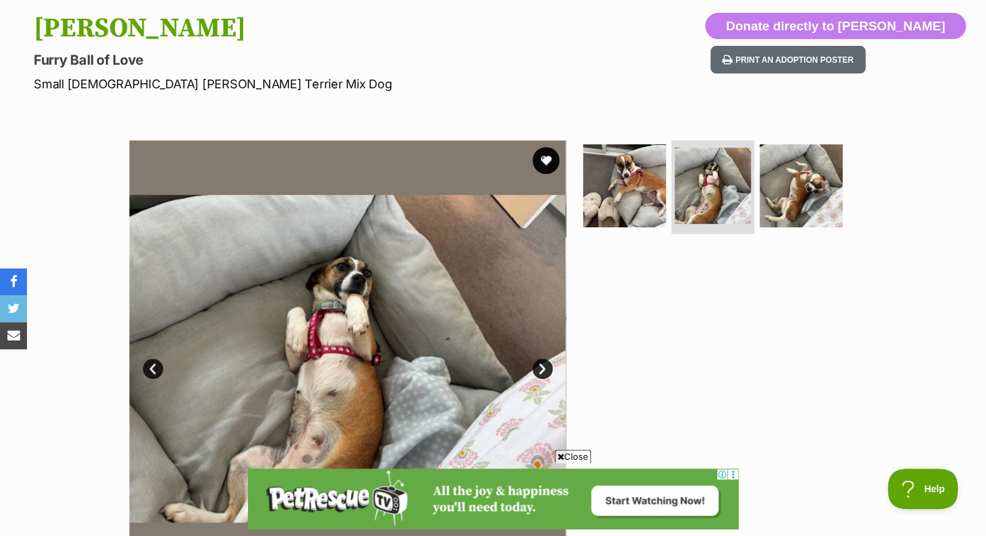
click at [543, 368] on link "Next" at bounding box center [543, 369] width 20 height 20
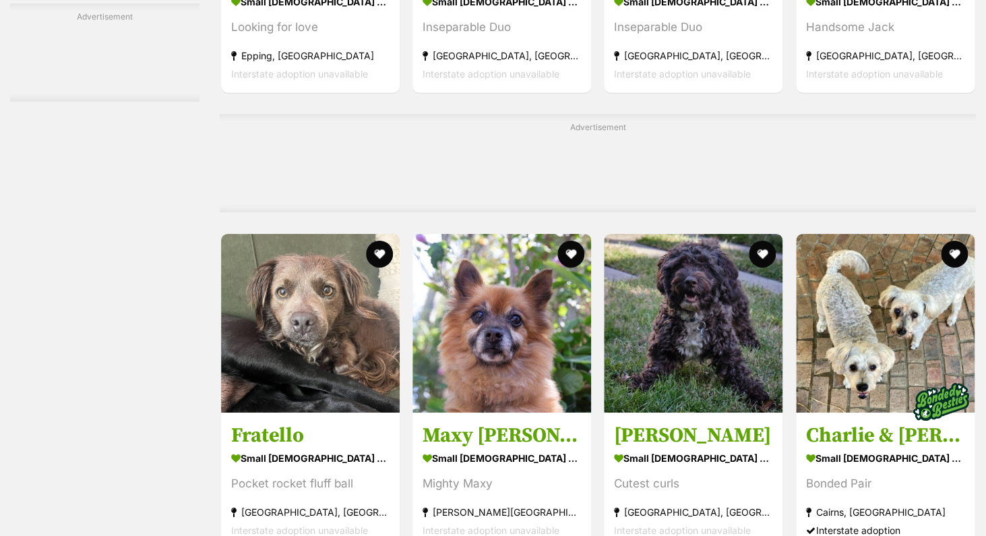
scroll to position [5528, 0]
